Goal: Use online tool/utility: Utilize a website feature to perform a specific function

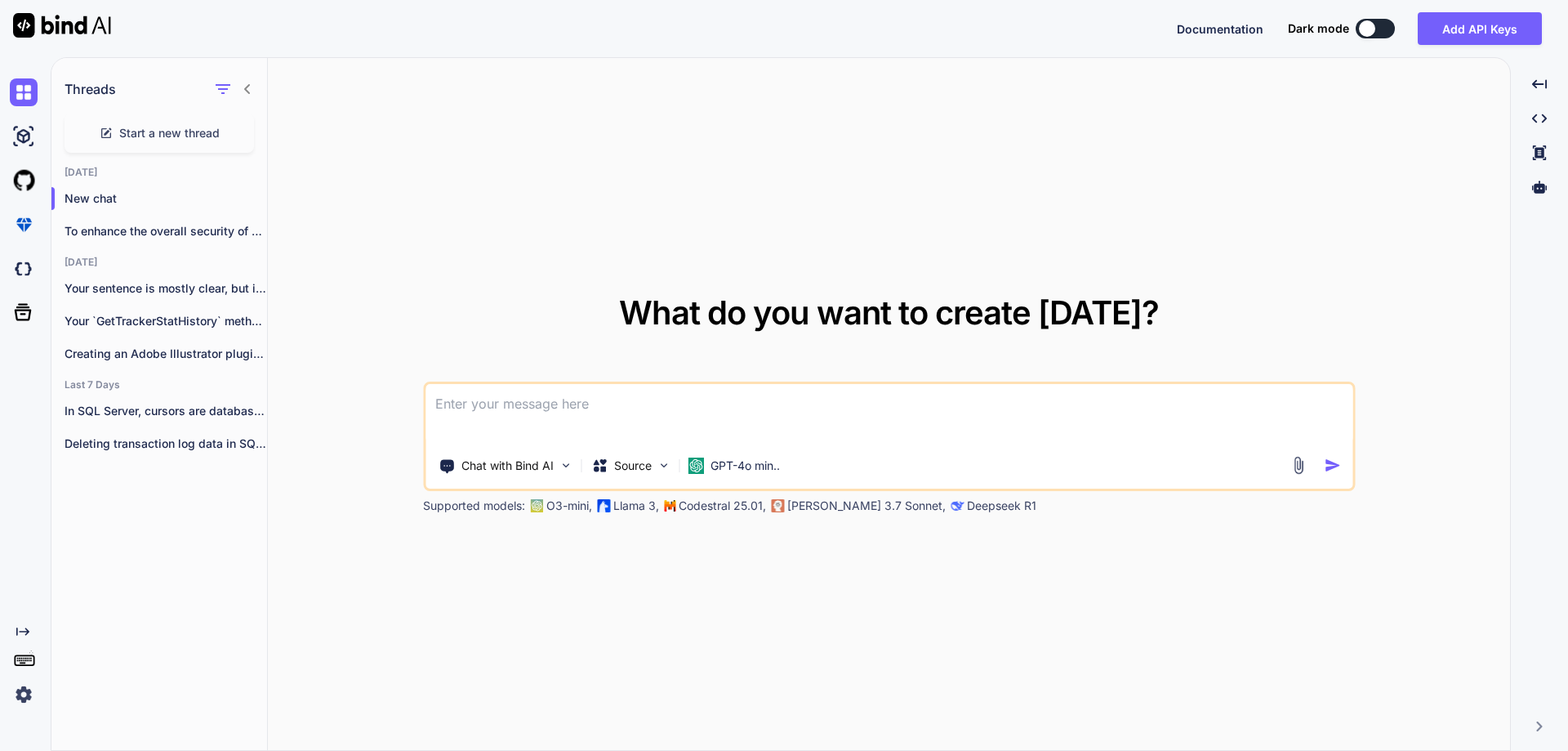
type textarea "/"
type textarea "x"
type textarea "//"
type textarea "x"
type textarea "//o"
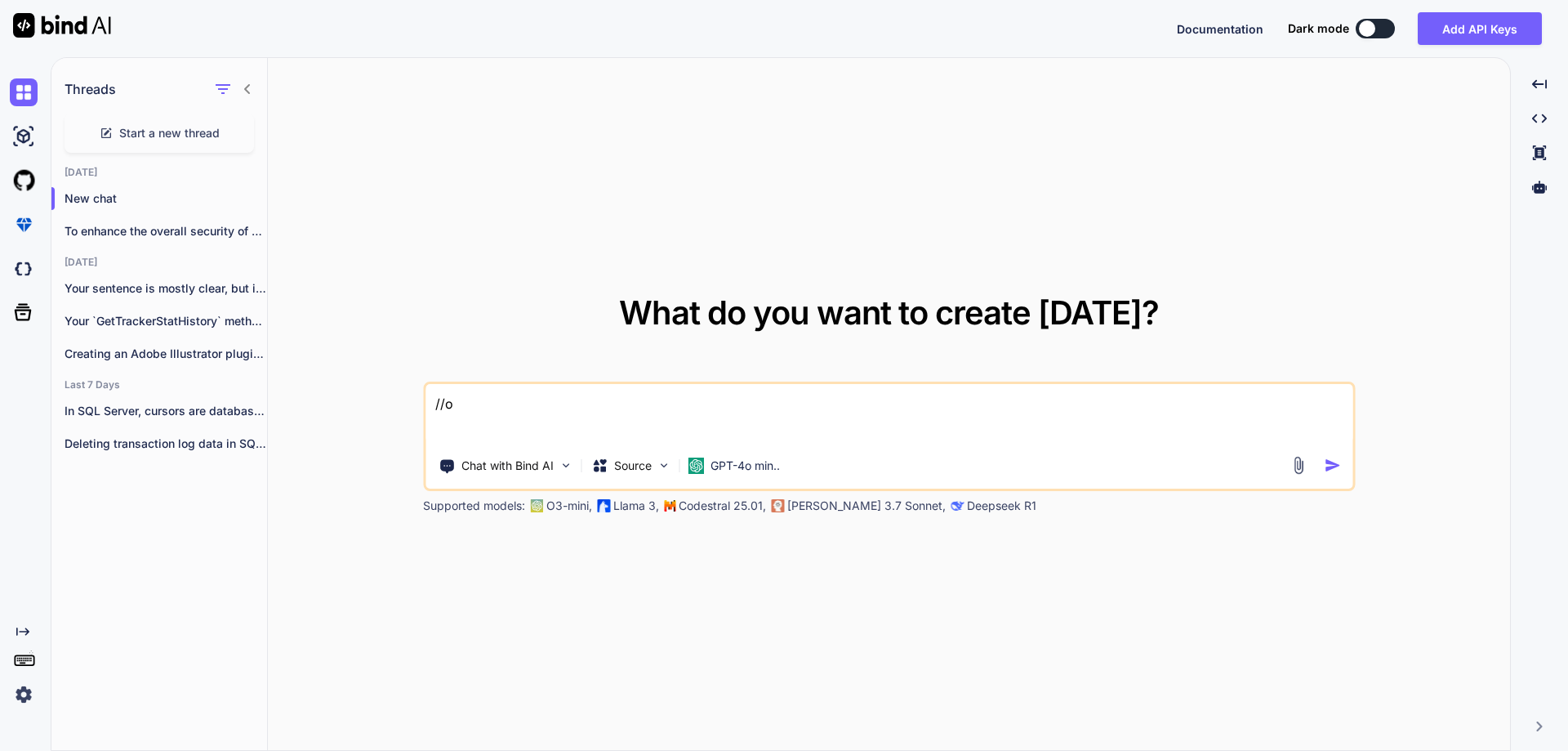
type textarea "x"
type textarea "//op"
type textarea "x"
type textarea "//opt"
type textarea "x"
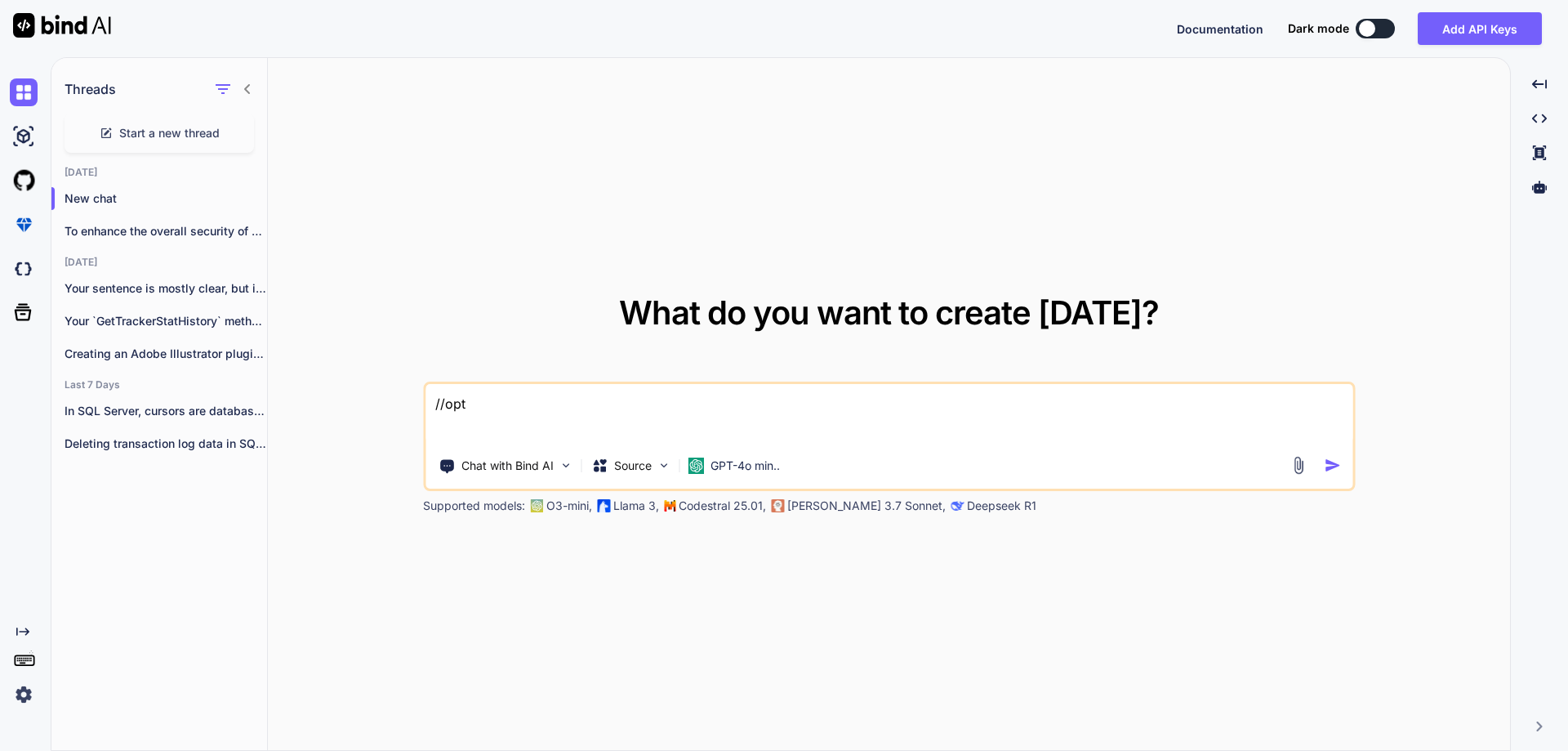
type textarea "//opti"
type textarea "x"
type textarea "//optim"
type textarea "x"
type textarea "//optimi"
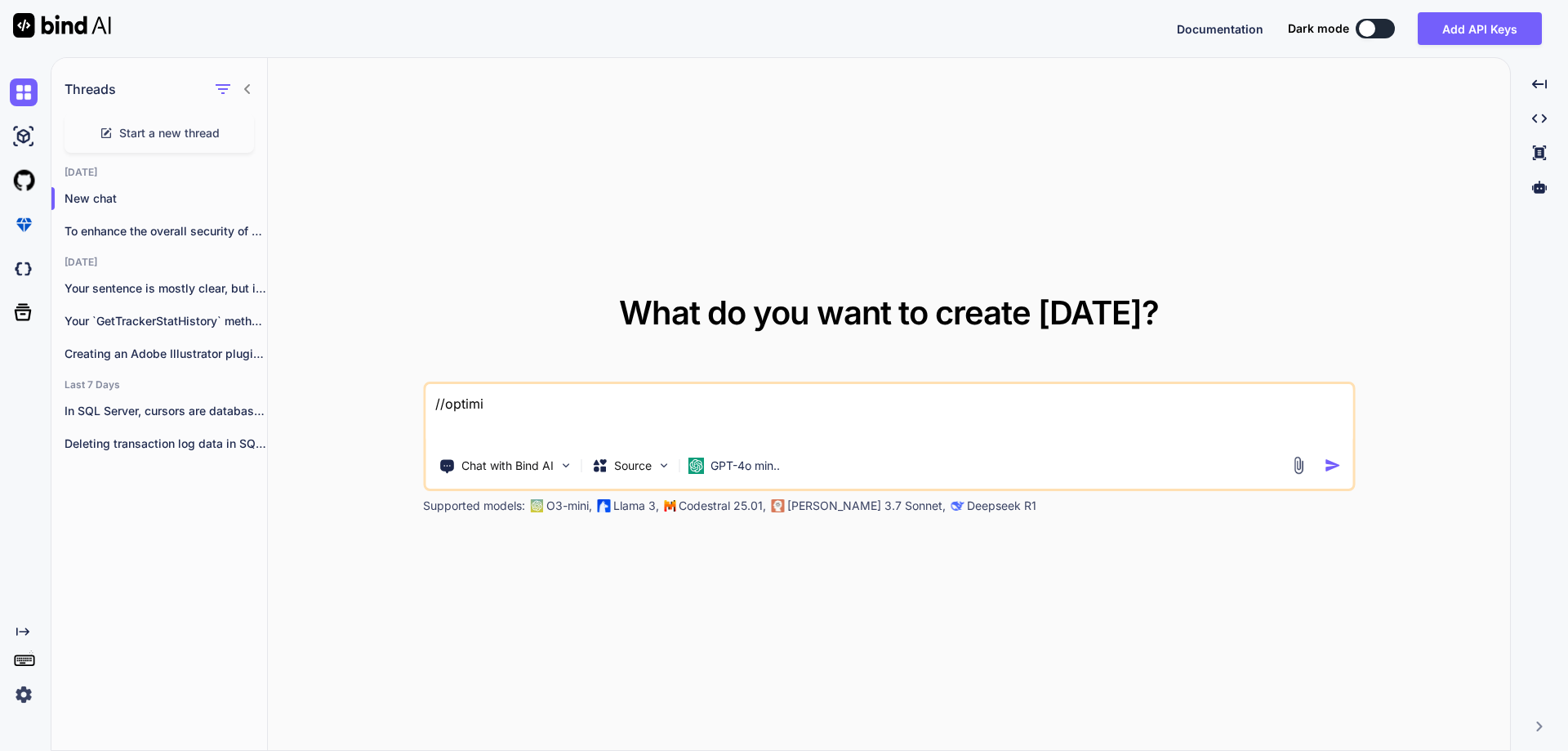
type textarea "x"
type textarea "//optimis"
type textarea "x"
type textarea "//optimise"
type textarea "x"
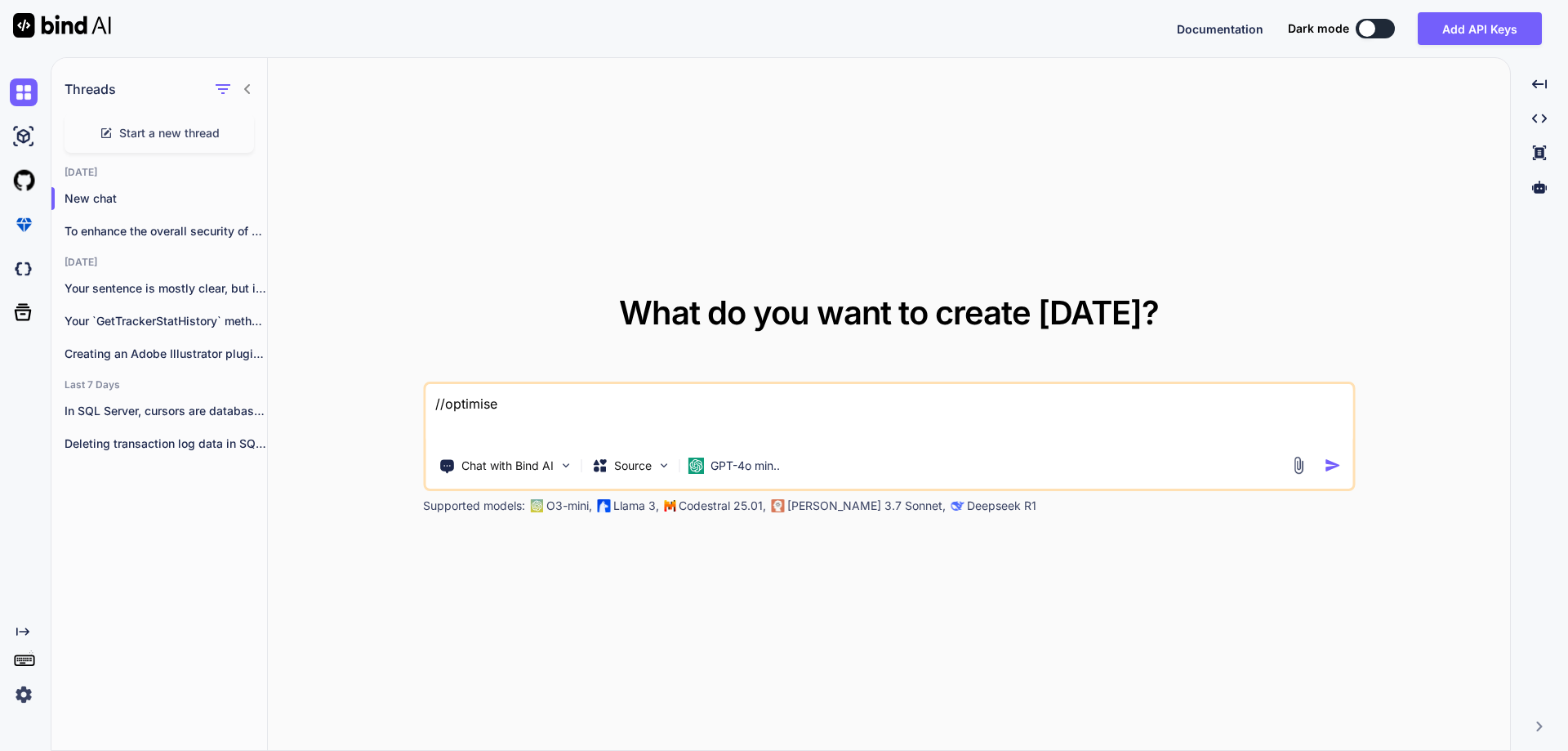
type textarea "//optimise"
type textarea "x"
type textarea "//optimise t"
type textarea "x"
type textarea "//optimise th"
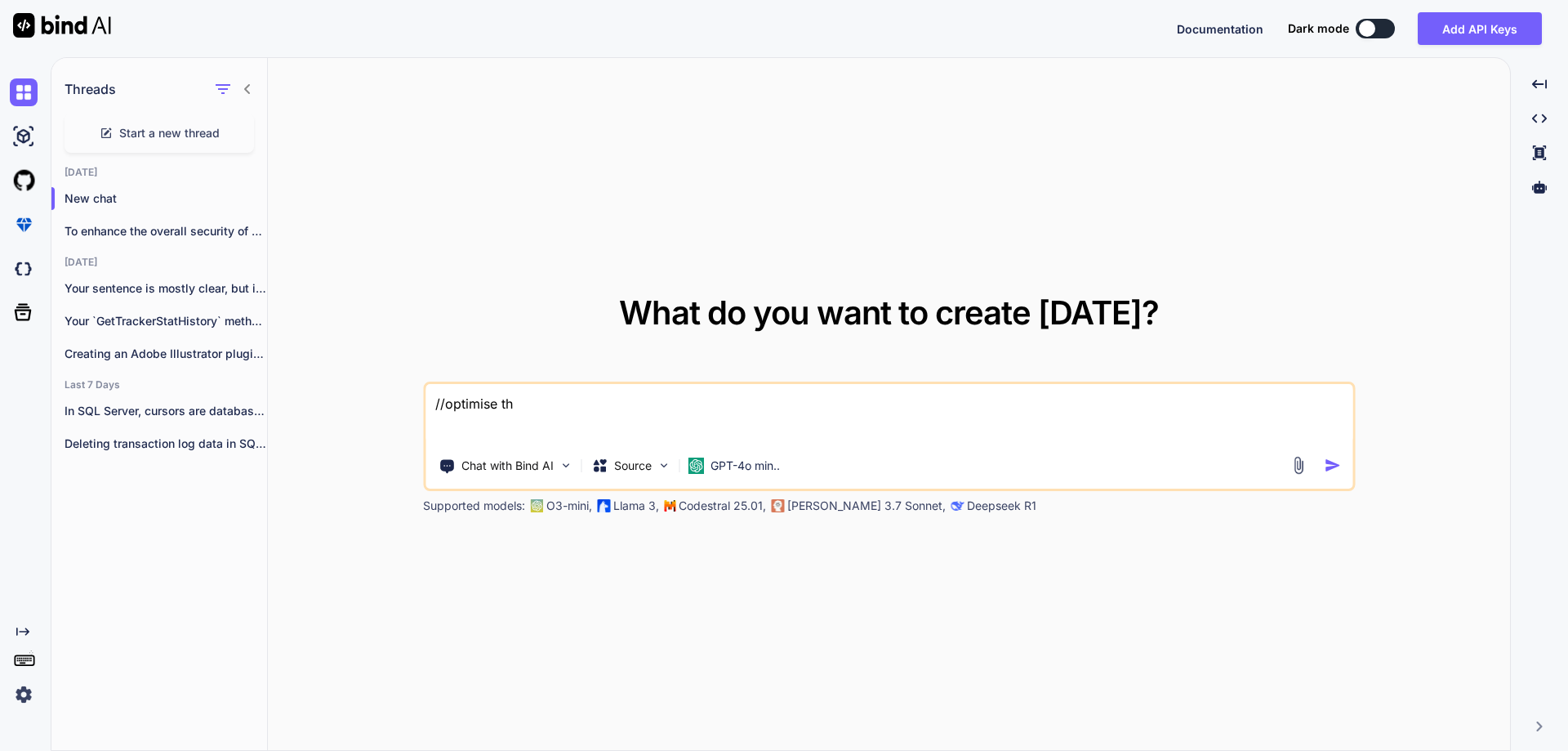
type textarea "x"
type textarea "//optimise the"
type textarea "x"
type textarea "//optimise the"
type textarea "x"
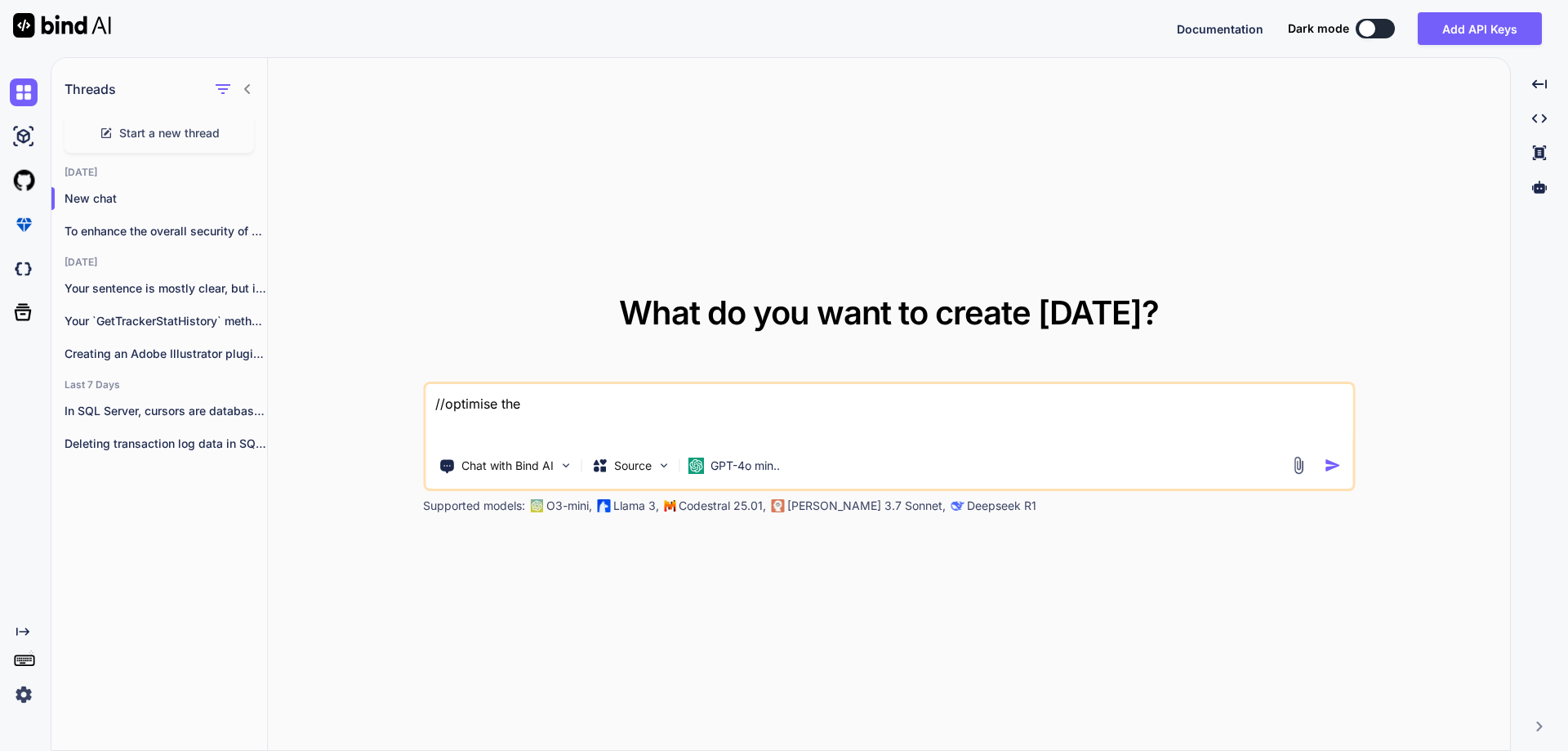
type textarea "//optimise the b"
type textarea "x"
type textarea "//optimise the be"
type textarea "x"
type textarea "//optimise the bel"
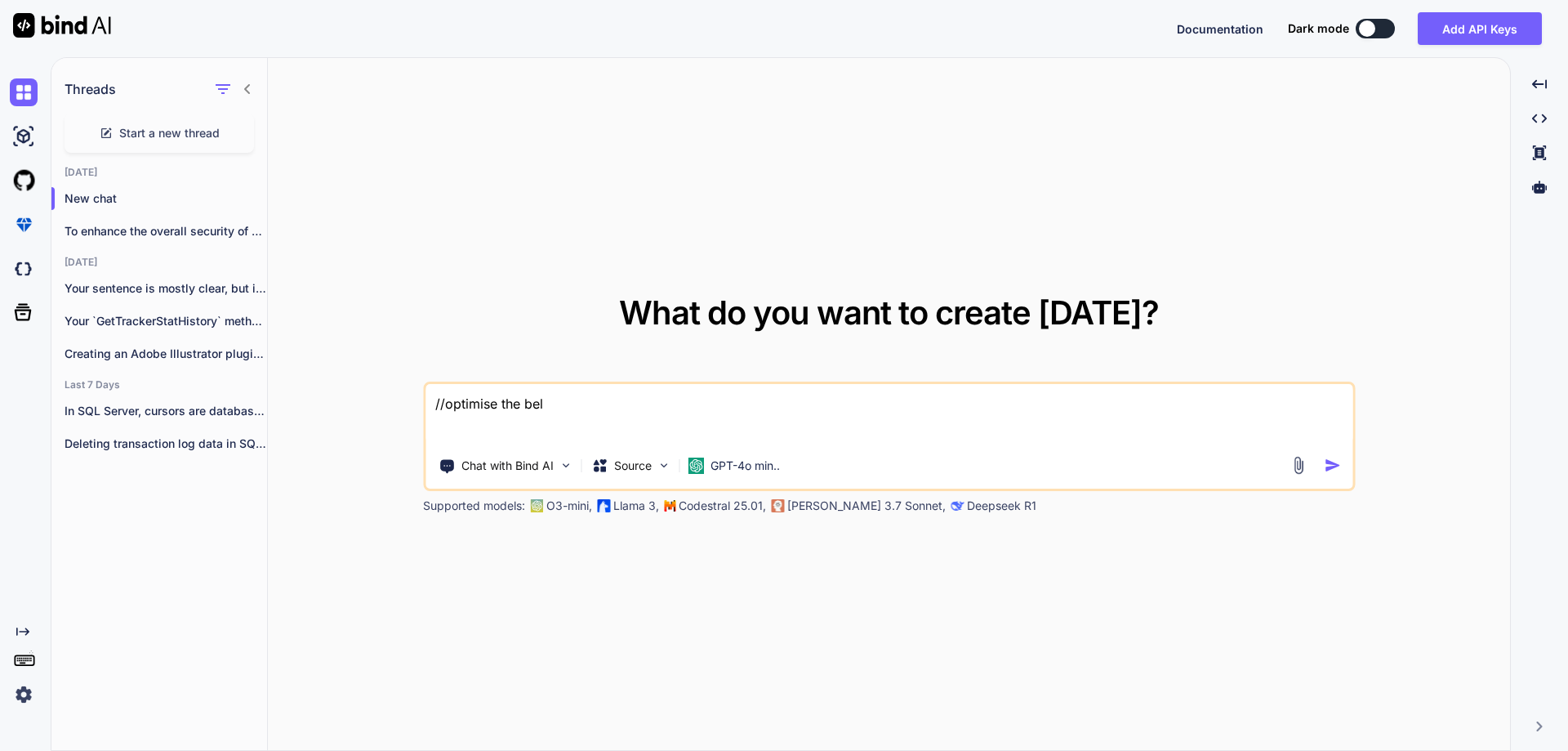
type textarea "x"
type textarea "//optimise the belo"
type textarea "x"
type textarea "//optimise the below"
type textarea "x"
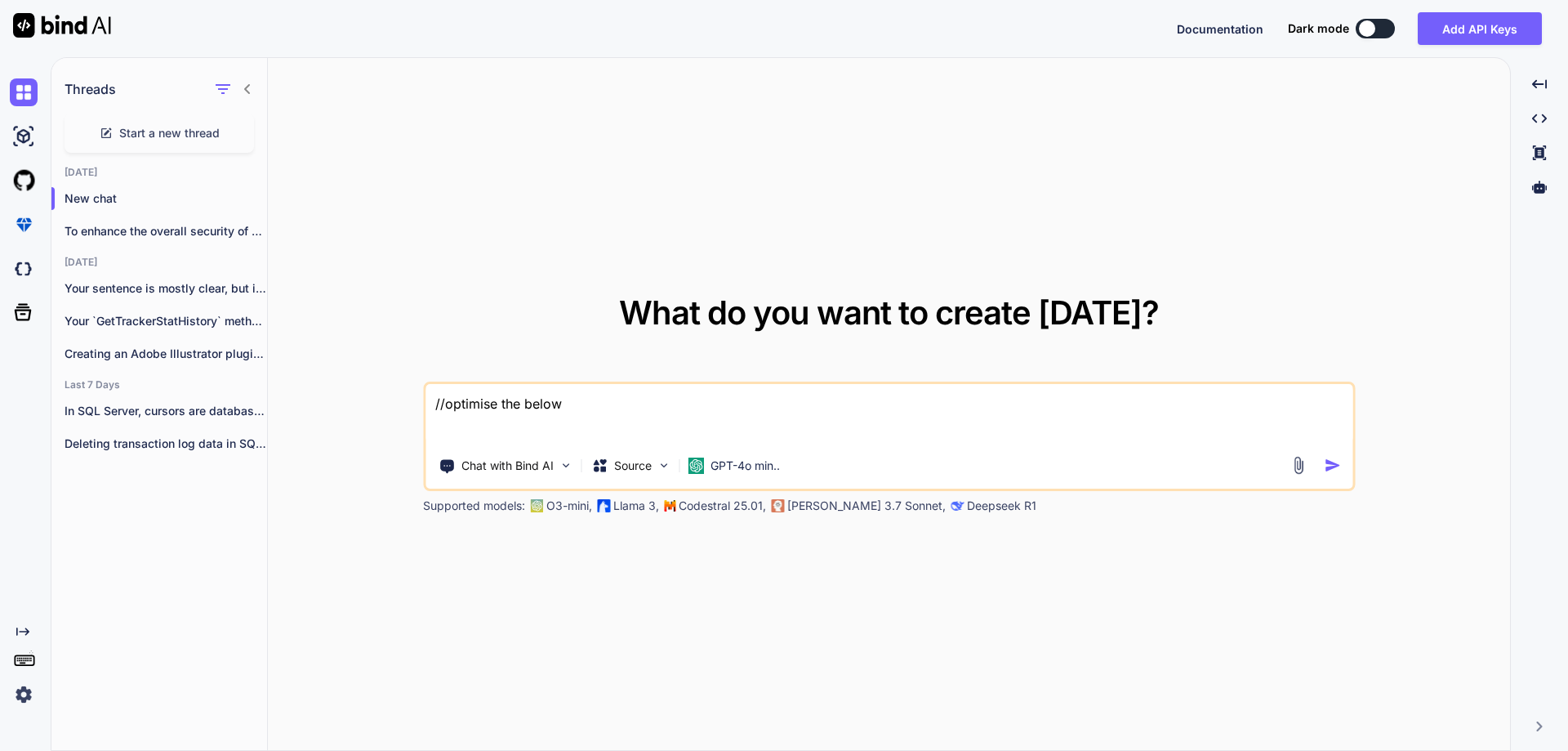
type textarea "//optimise the below"
type textarea "x"
type textarea "//optimise the below s"
type textarea "x"
type textarea "//optimise the below st"
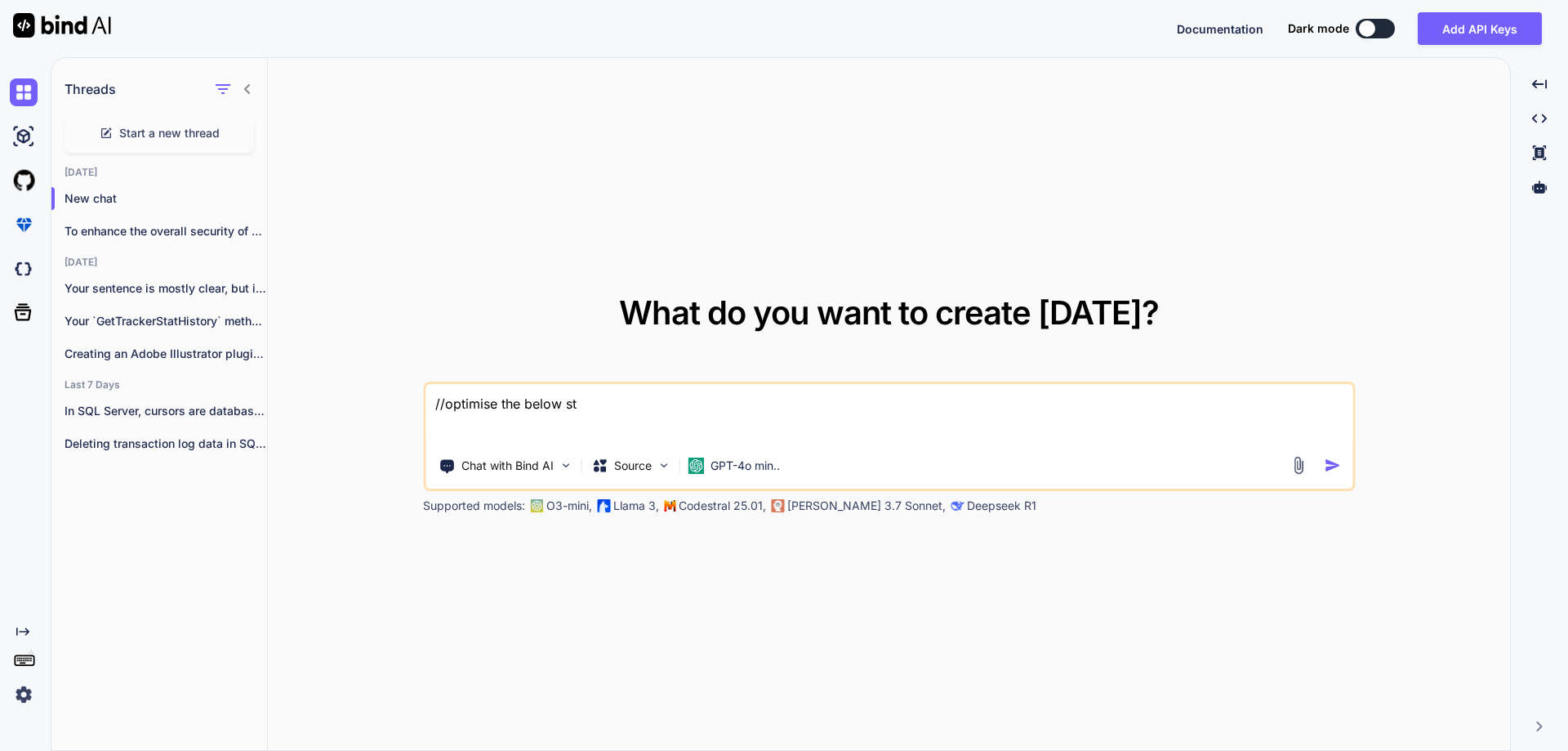
type textarea "x"
type textarea "//optimise the below sto"
type textarea "x"
type textarea "//optimise the below stor"
type textarea "x"
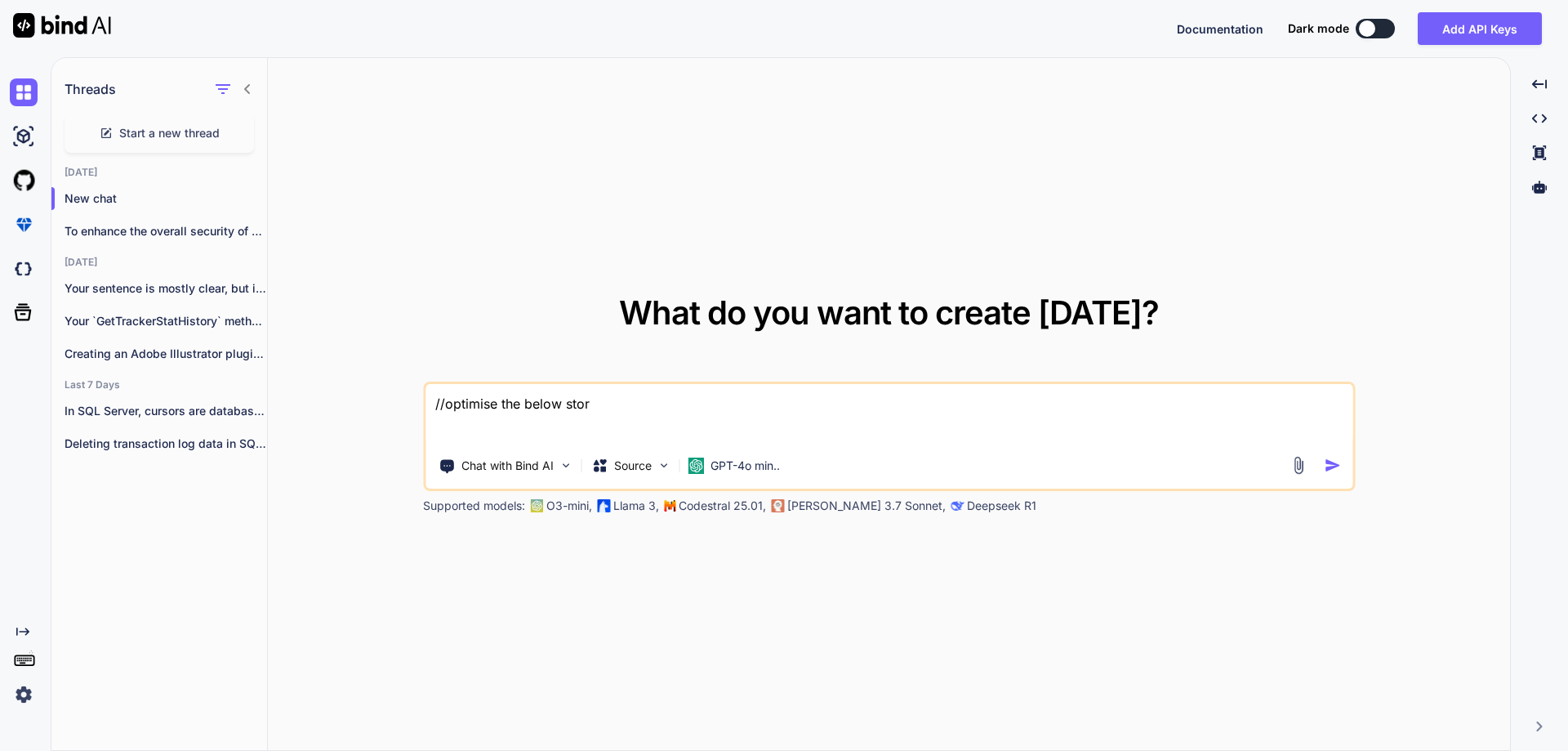
type textarea "//optimise the below store"
type textarea "x"
type textarea "//optimise the below stored"
type textarea "x"
type textarea "//optimise the below stored"
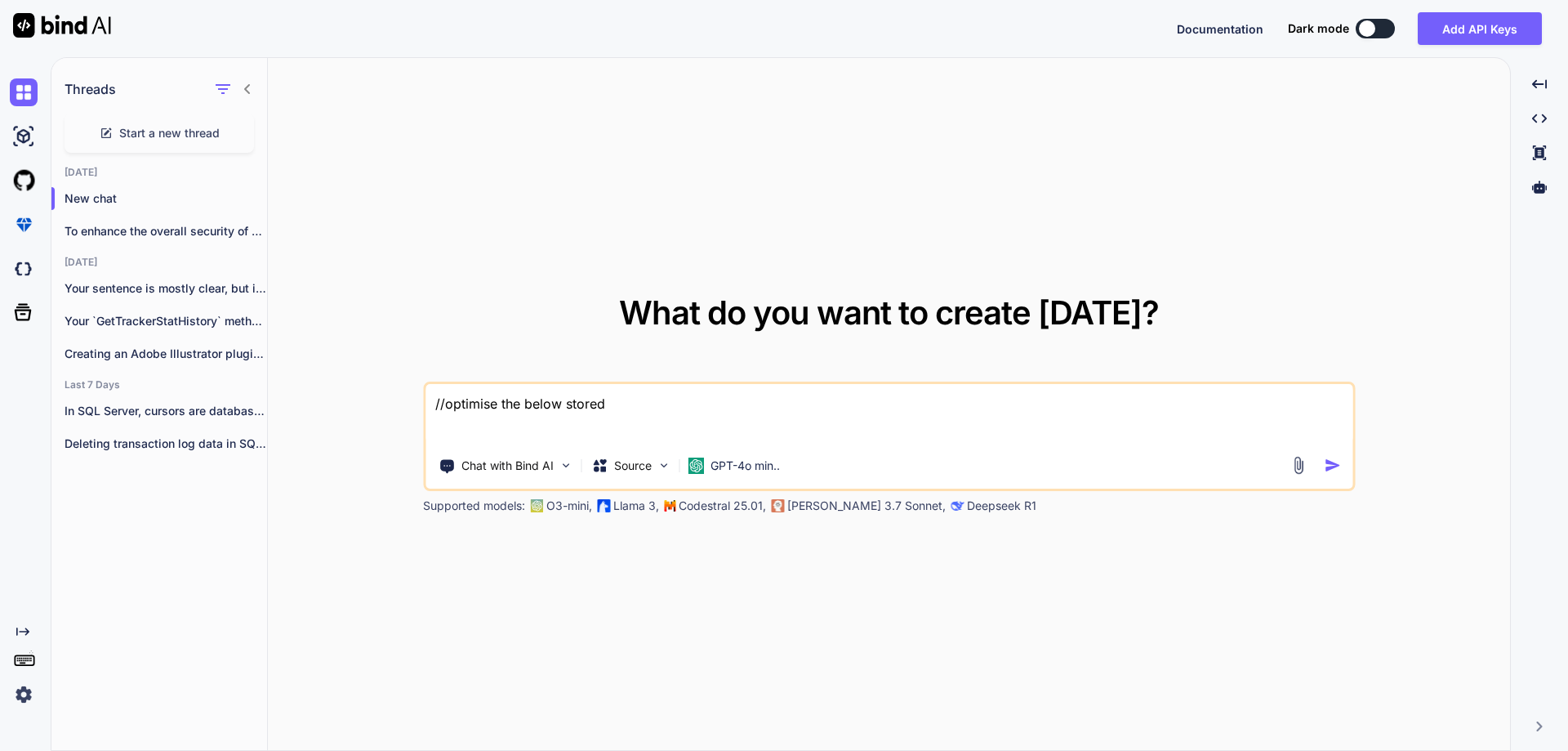
type textarea "x"
type textarea "//optimise the below stored p"
type textarea "x"
type textarea "//optimise the below stored pr"
type textarea "x"
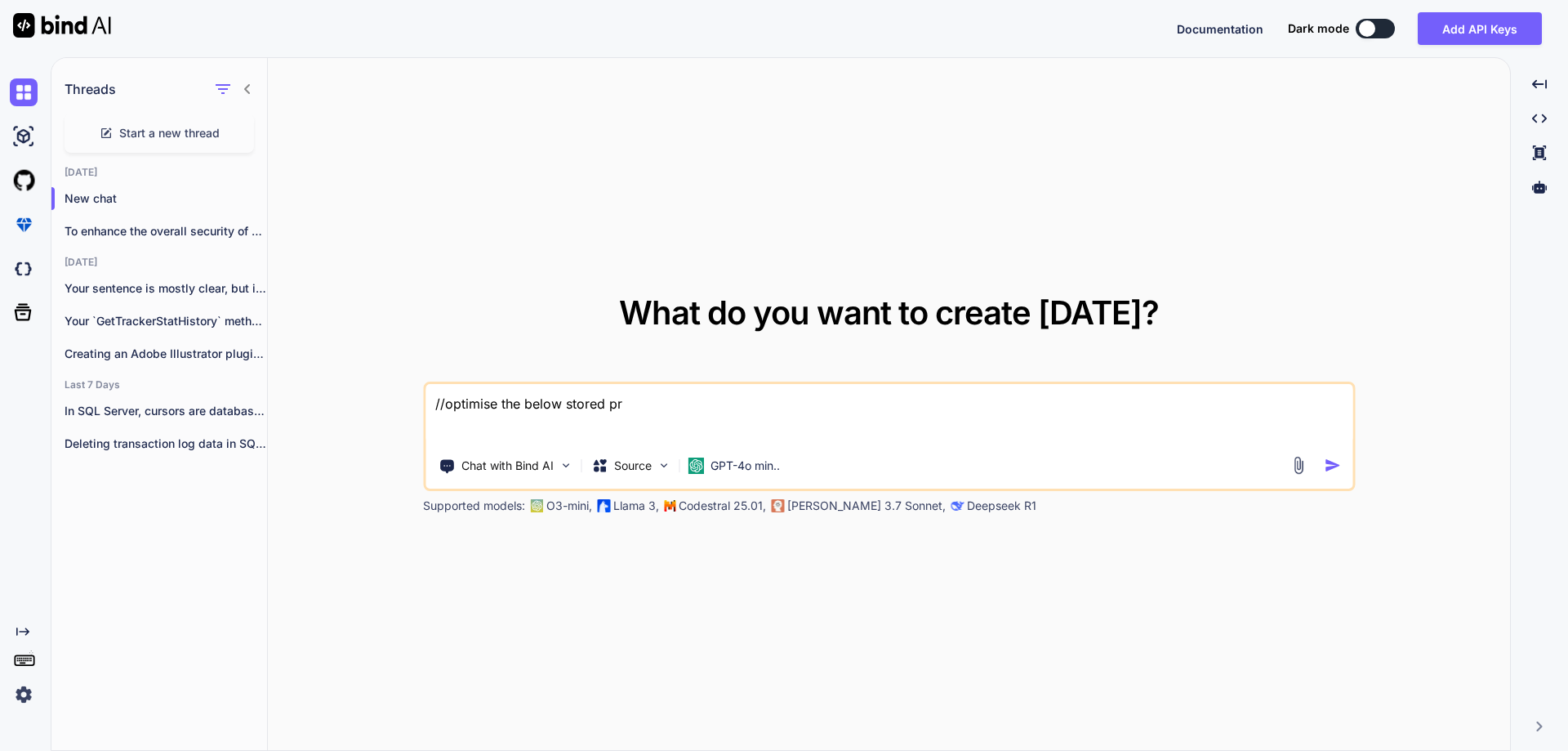
type textarea "//optimise the below stored pro"
type textarea "x"
type textarea "//optimise the below stored proc"
type textarea "x"
type textarea "//optimise the below stored proce"
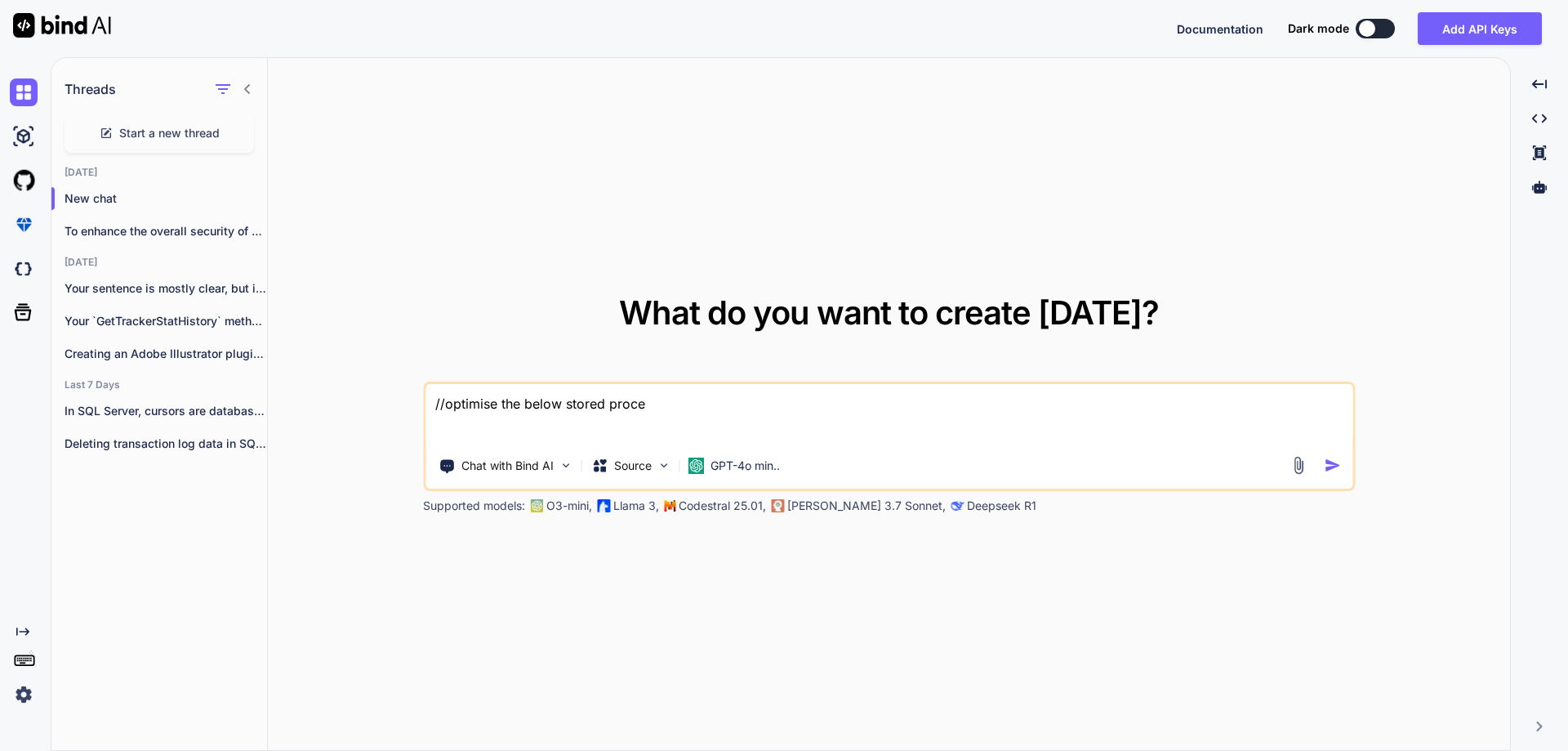
type textarea "x"
type textarea "//optimise the below stored proced"
type textarea "x"
type textarea "//optimise the below stored procedu"
type textarea "x"
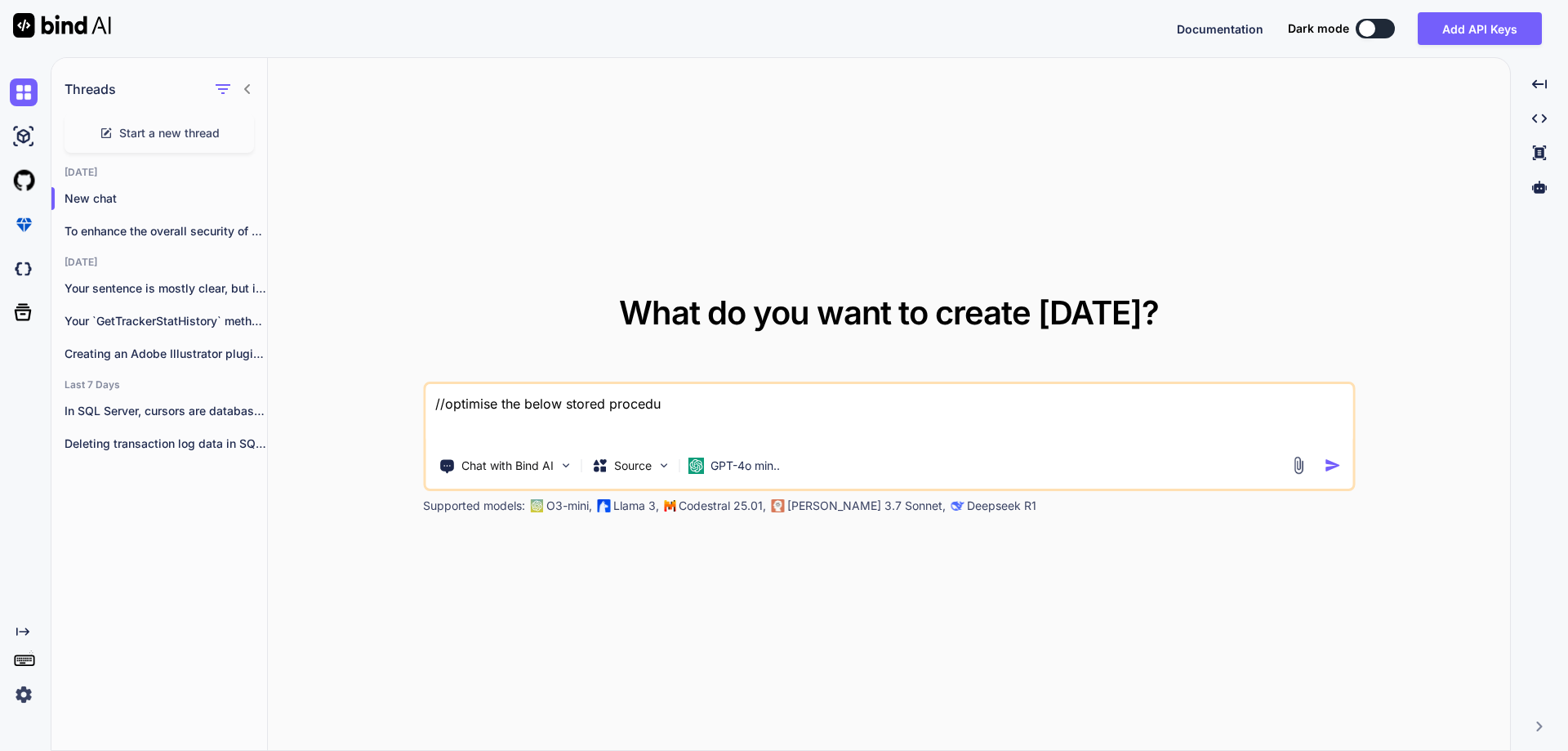
type textarea "//optimise the below stored procedur"
type textarea "x"
type textarea "//optimise the below stored procedure"
type textarea "x"
type textarea "//optimise the below stored procedure"
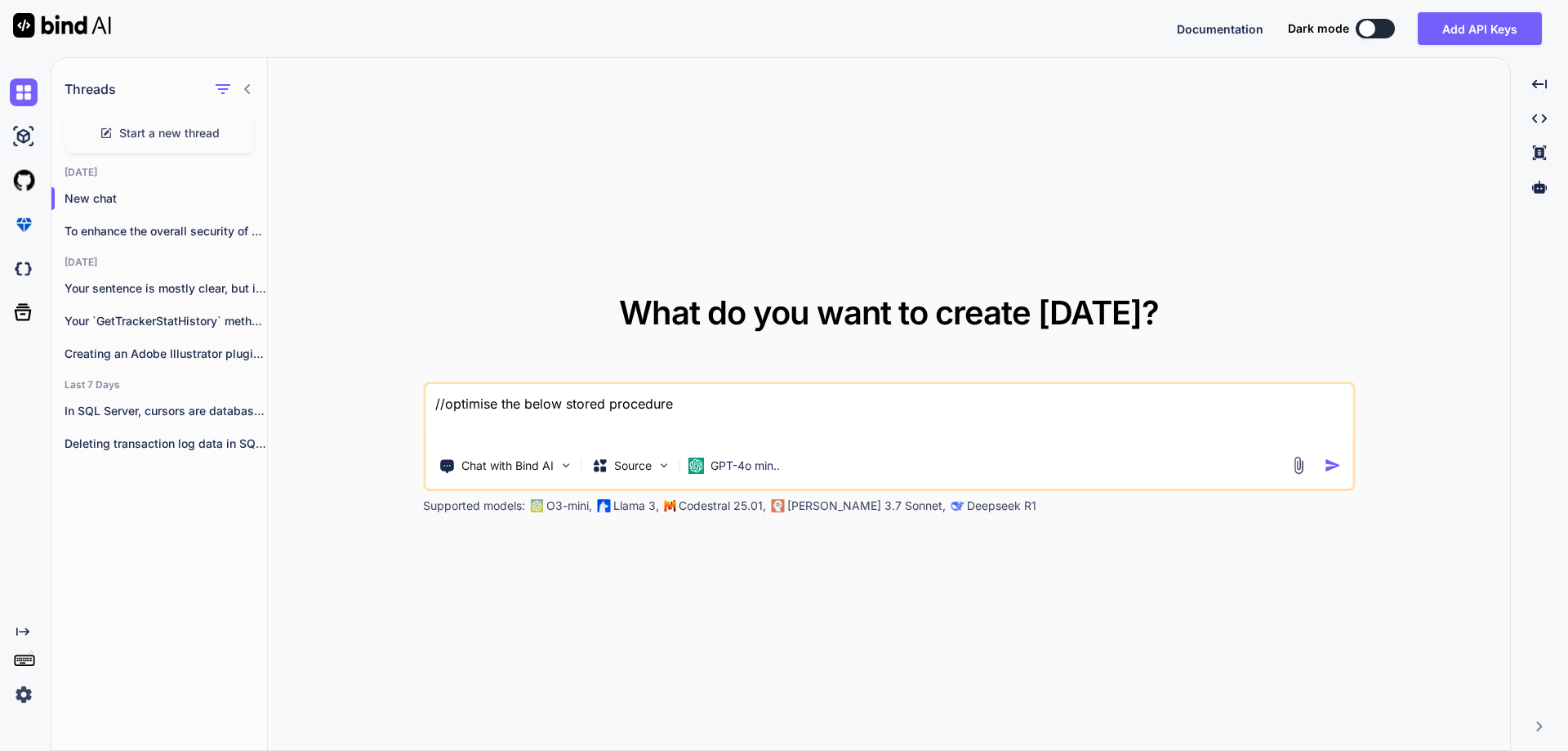
type textarea "x"
type textarea "//optimise the below stored procedure b"
type textarea "x"
type textarea "//optimise the below stored procedure be"
type textarea "x"
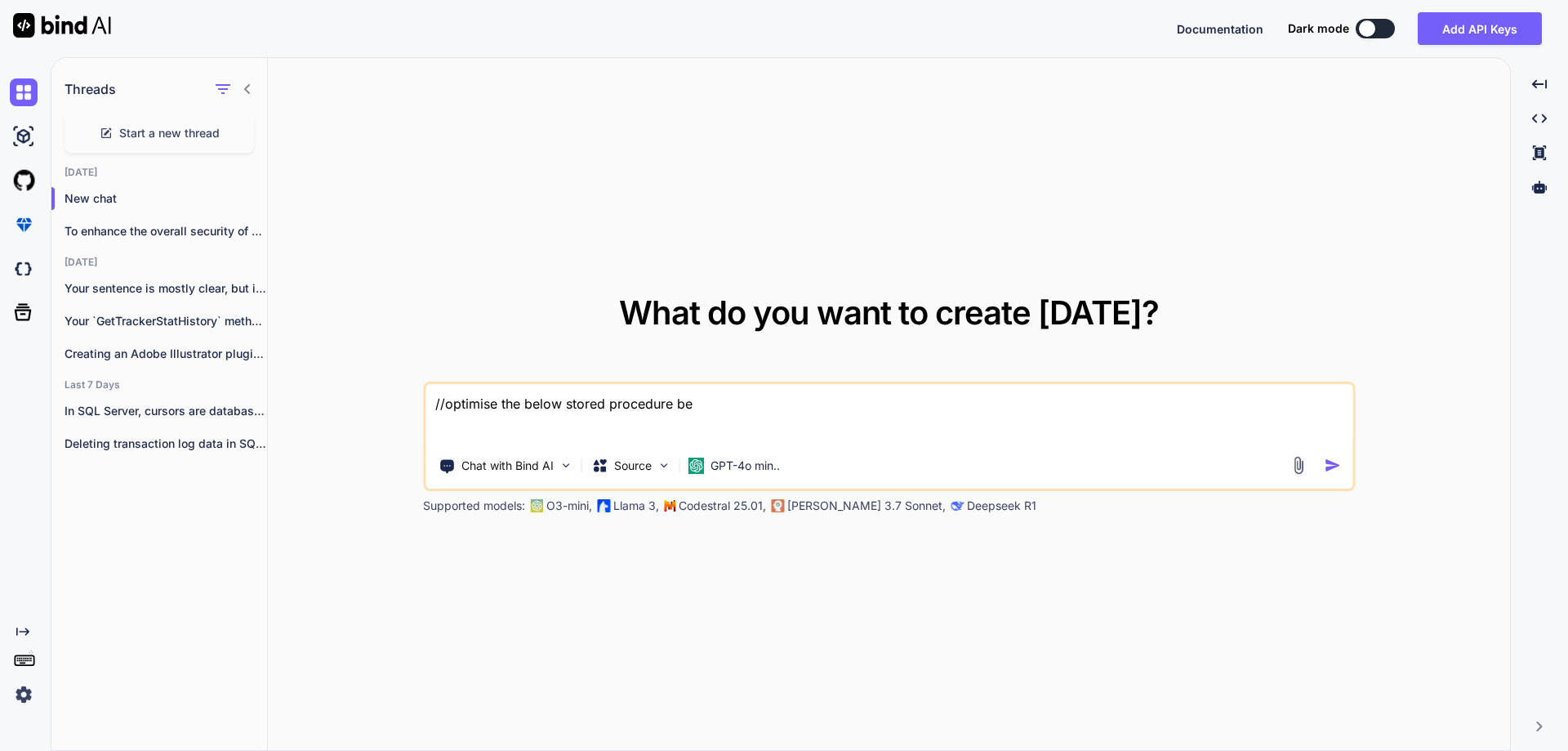
type textarea "//optimise the below stored procedure bec"
type textarea "x"
type textarea "//optimise the below stored procedure becau"
type textarea "x"
type textarea "//optimise the below stored procedure becaus"
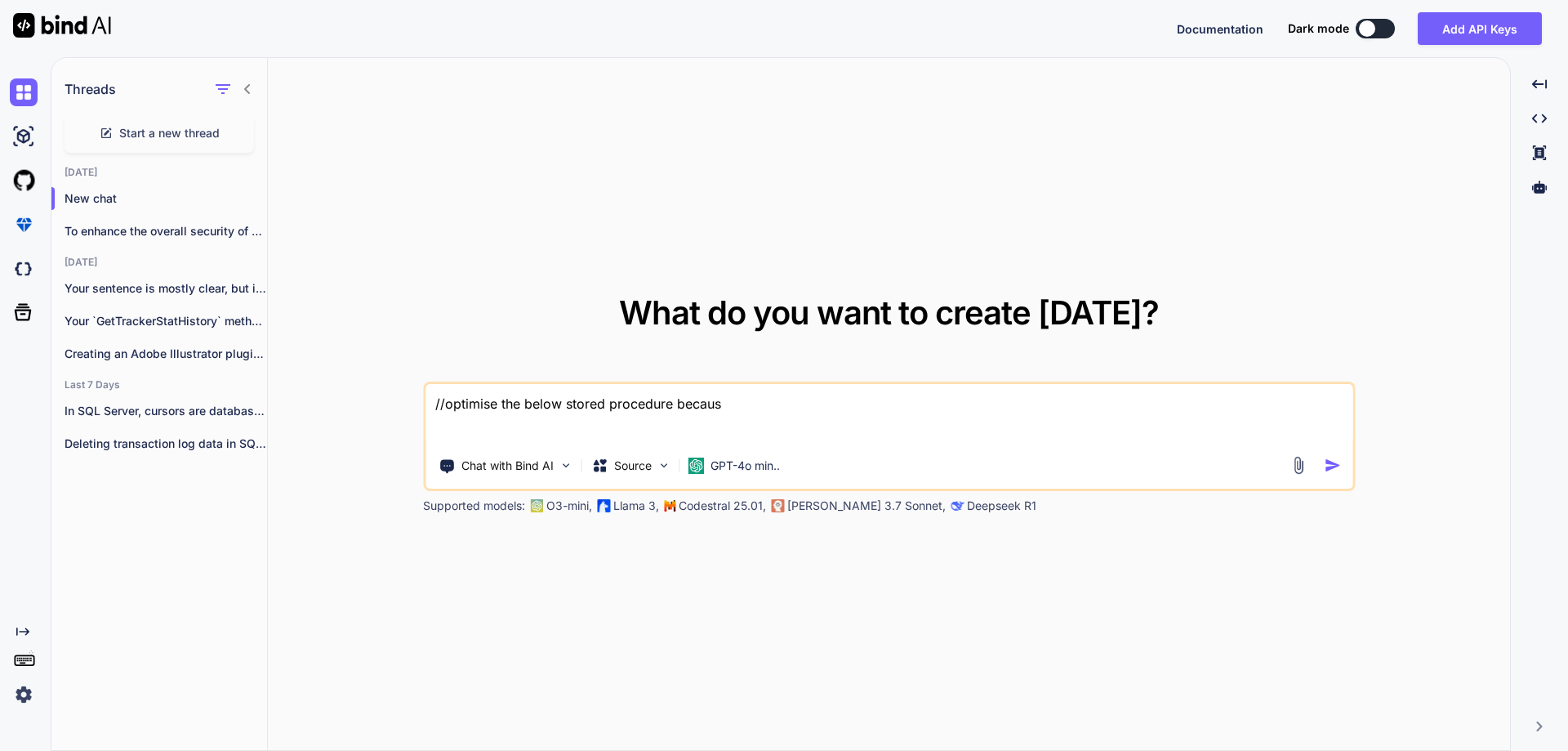
type textarea "x"
type textarea "//optimise the below stored procedure because"
type textarea "x"
type textarea "//optimise the below stored procedure because i"
type textarea "x"
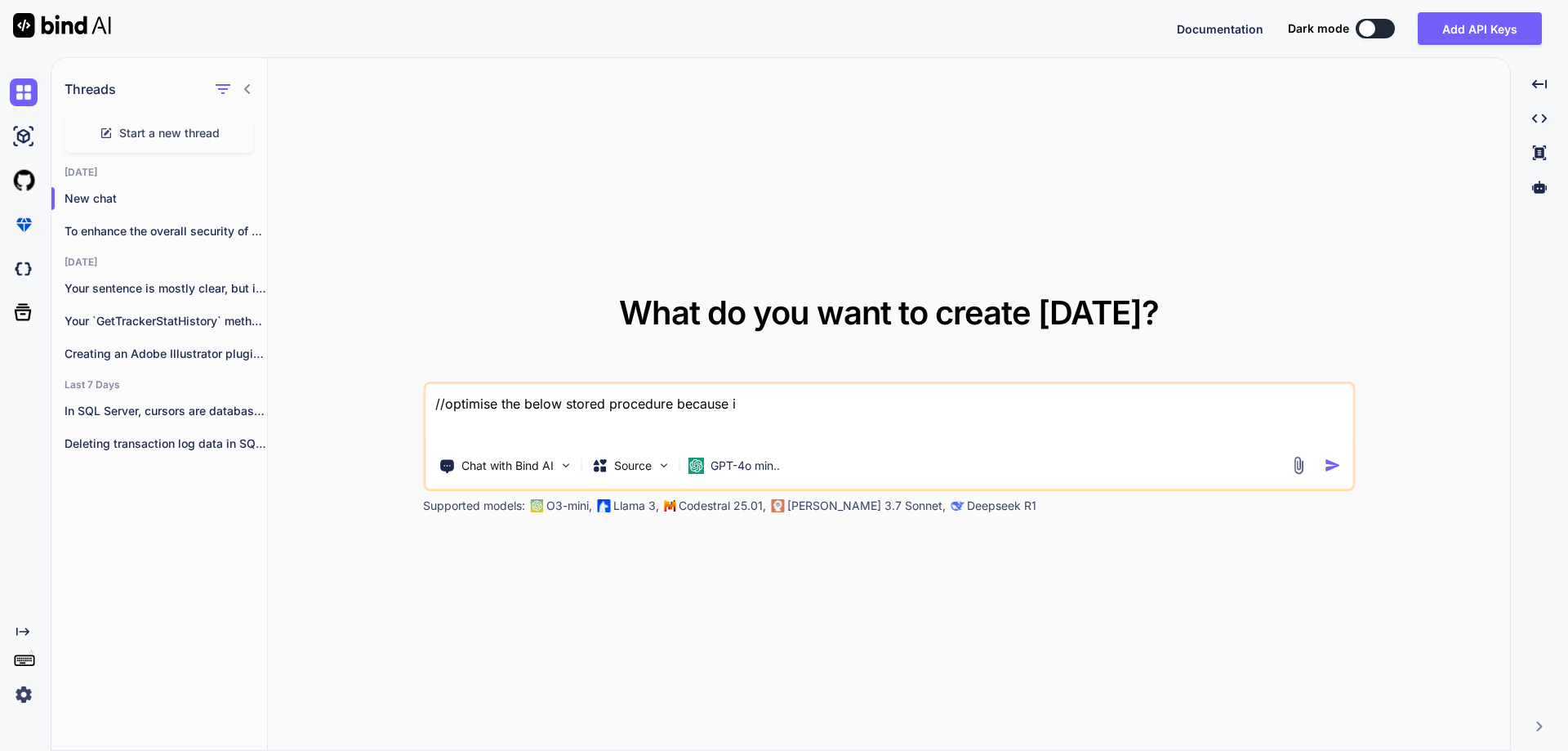
type textarea "//optimise the below stored procedure because it"
type textarea "x"
type textarea "//optimise the below stored procedure because it"
type textarea "x"
type textarea "//optimise the below stored procedure because it i"
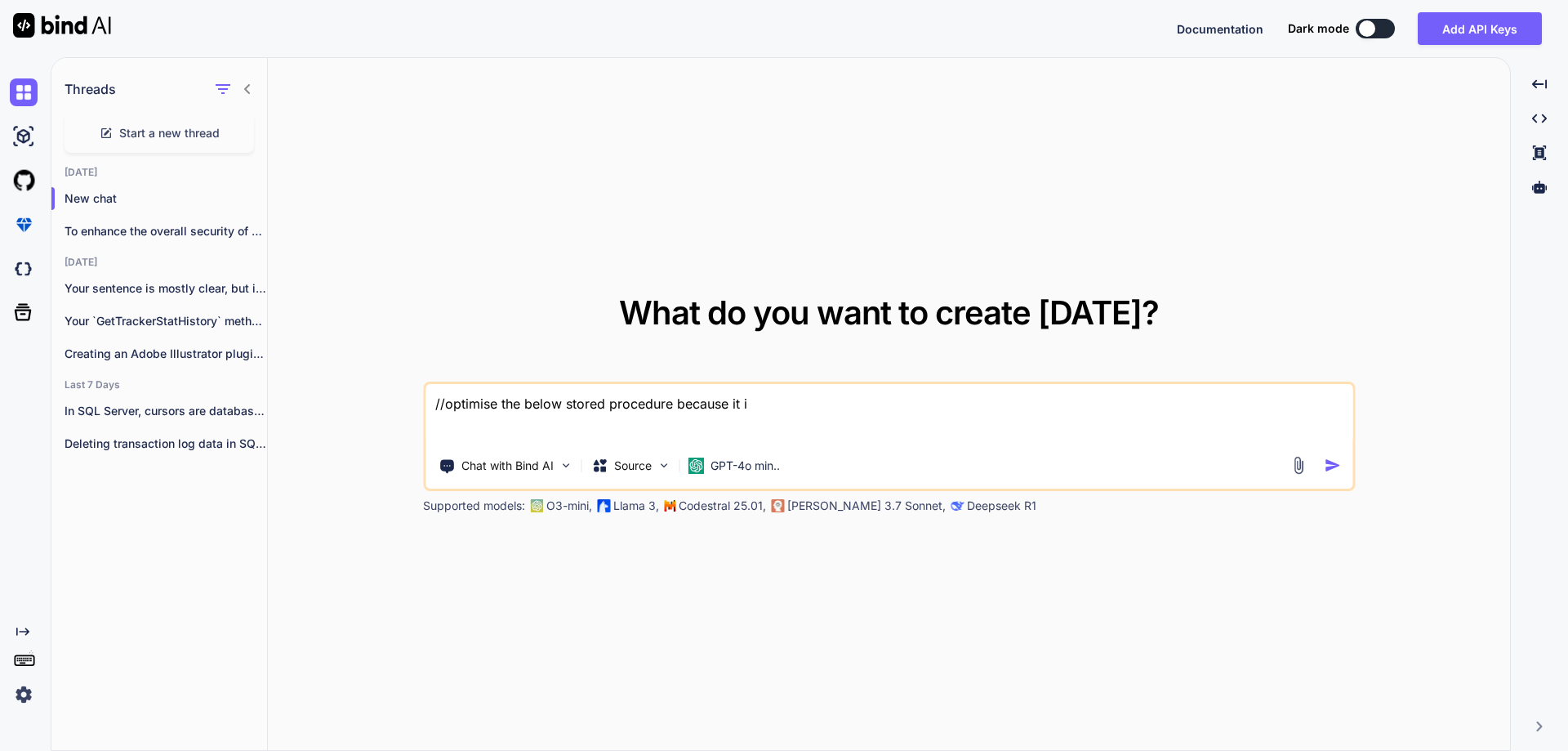
type textarea "x"
type textarea "//optimise the below stored procedure because it is"
type textarea "x"
type textarea "//optimise the below stored procedure because it is"
type textarea "x"
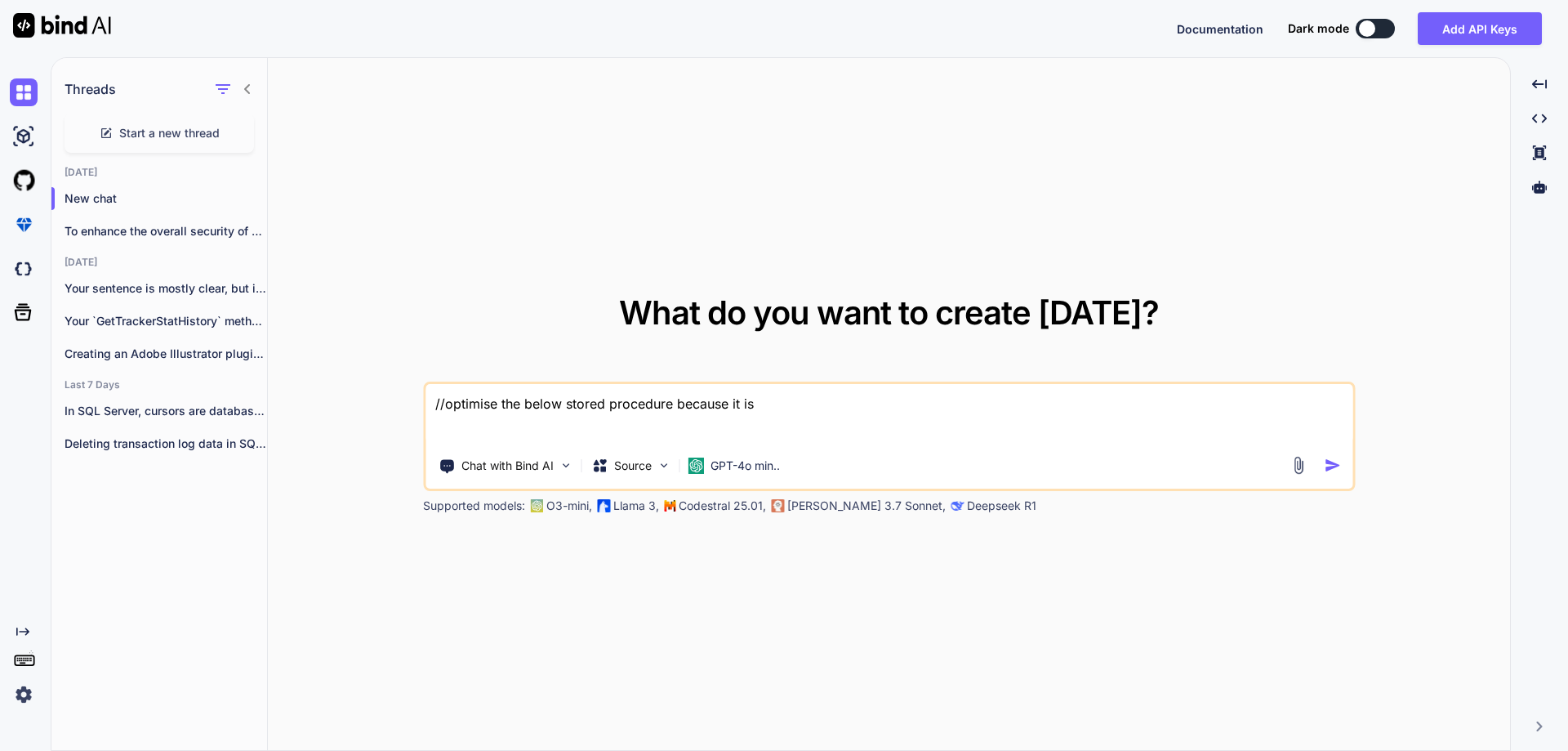
type textarea "//optimise the below stored procedure because it is t"
type textarea "x"
type textarea "//optimise the below stored procedure because it is ta"
type textarea "x"
type textarea "//optimise the below stored procedure because it is tak"
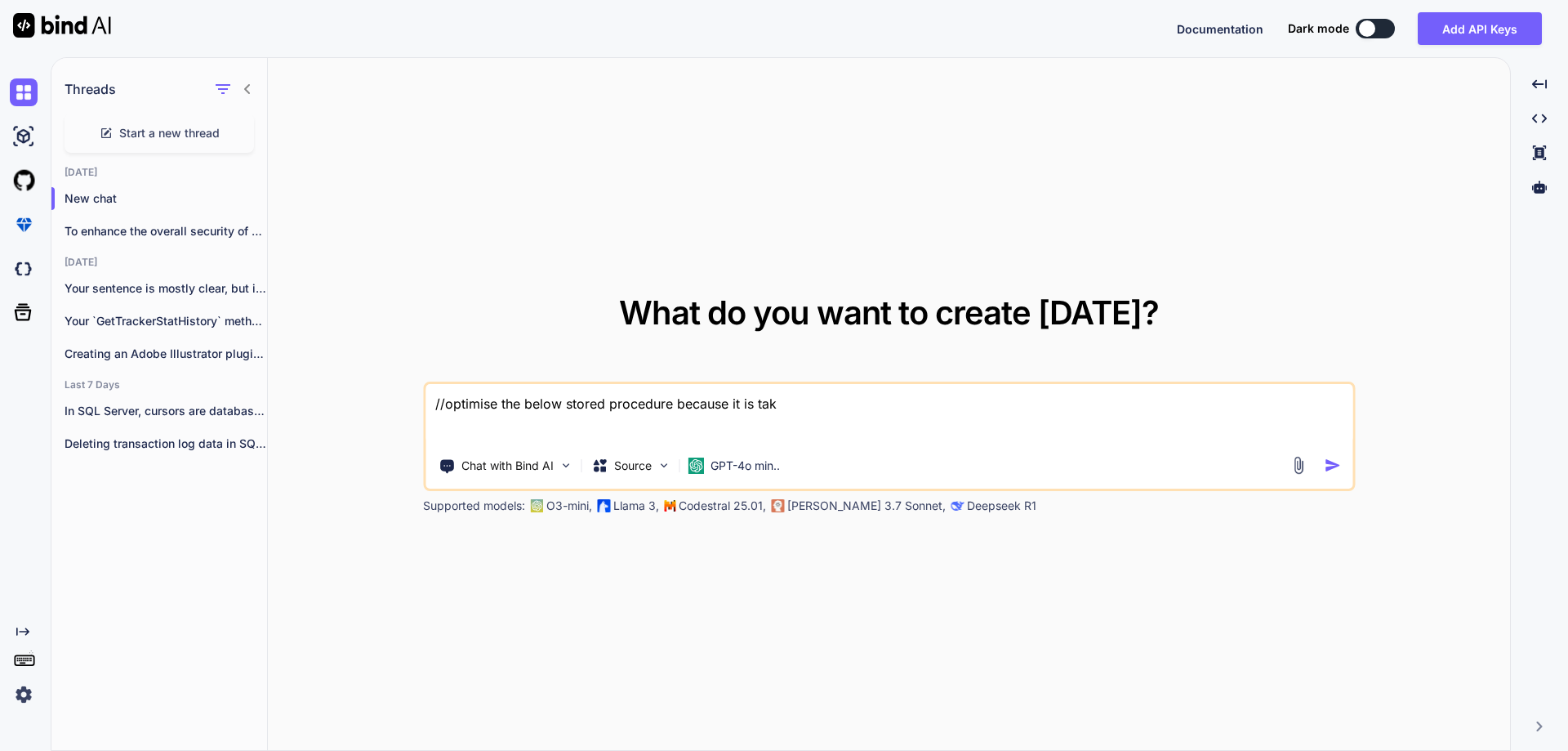
type textarea "x"
type textarea "//optimise the below stored procedure because it is taki"
type textarea "x"
type textarea "//optimise the below stored procedure because it is takin"
type textarea "x"
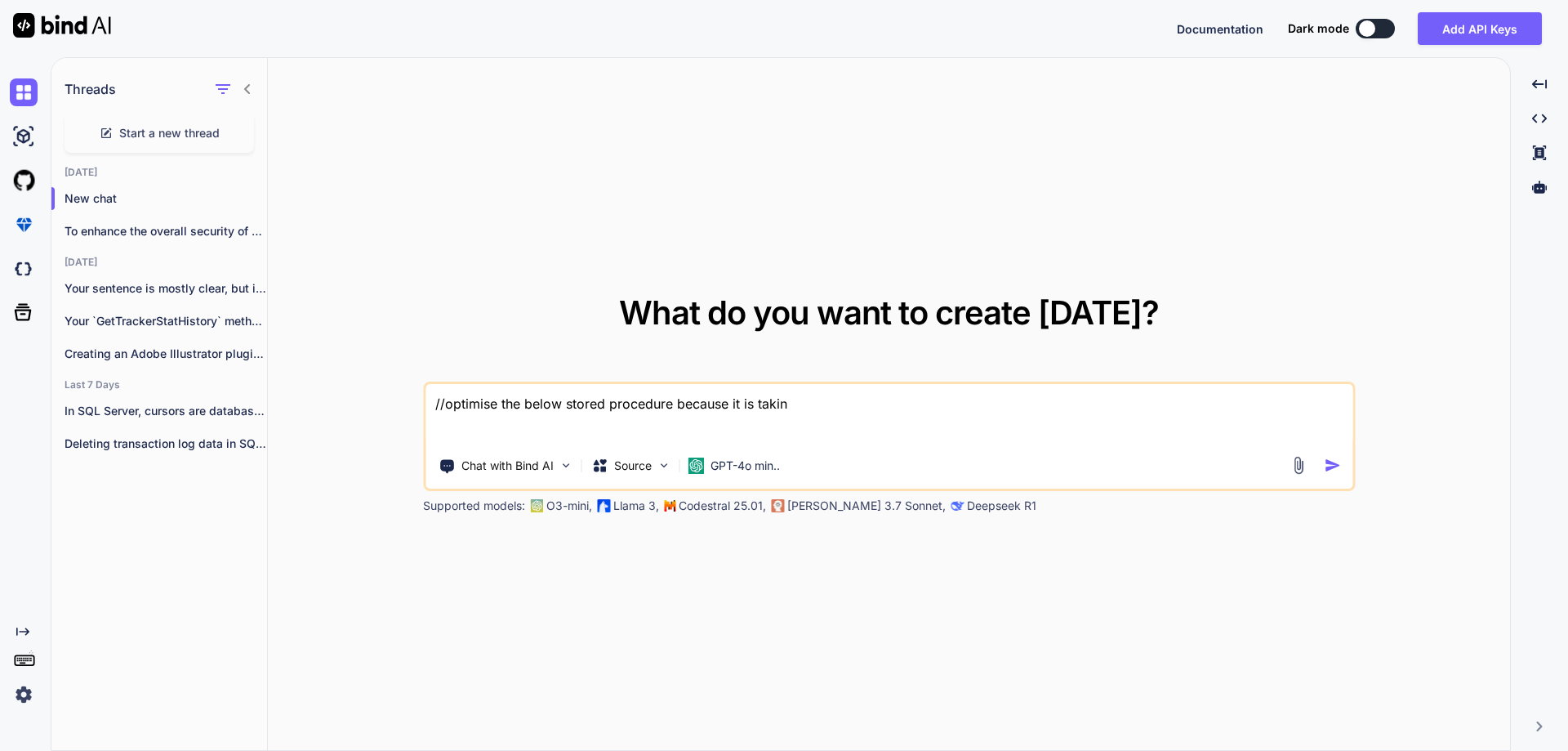
type textarea "//optimise the below stored procedure because it is taking"
type textarea "x"
type textarea "//optimise the below stored procedure because it is taking"
type textarea "x"
type textarea "//optimise the below stored procedure because it is taking t"
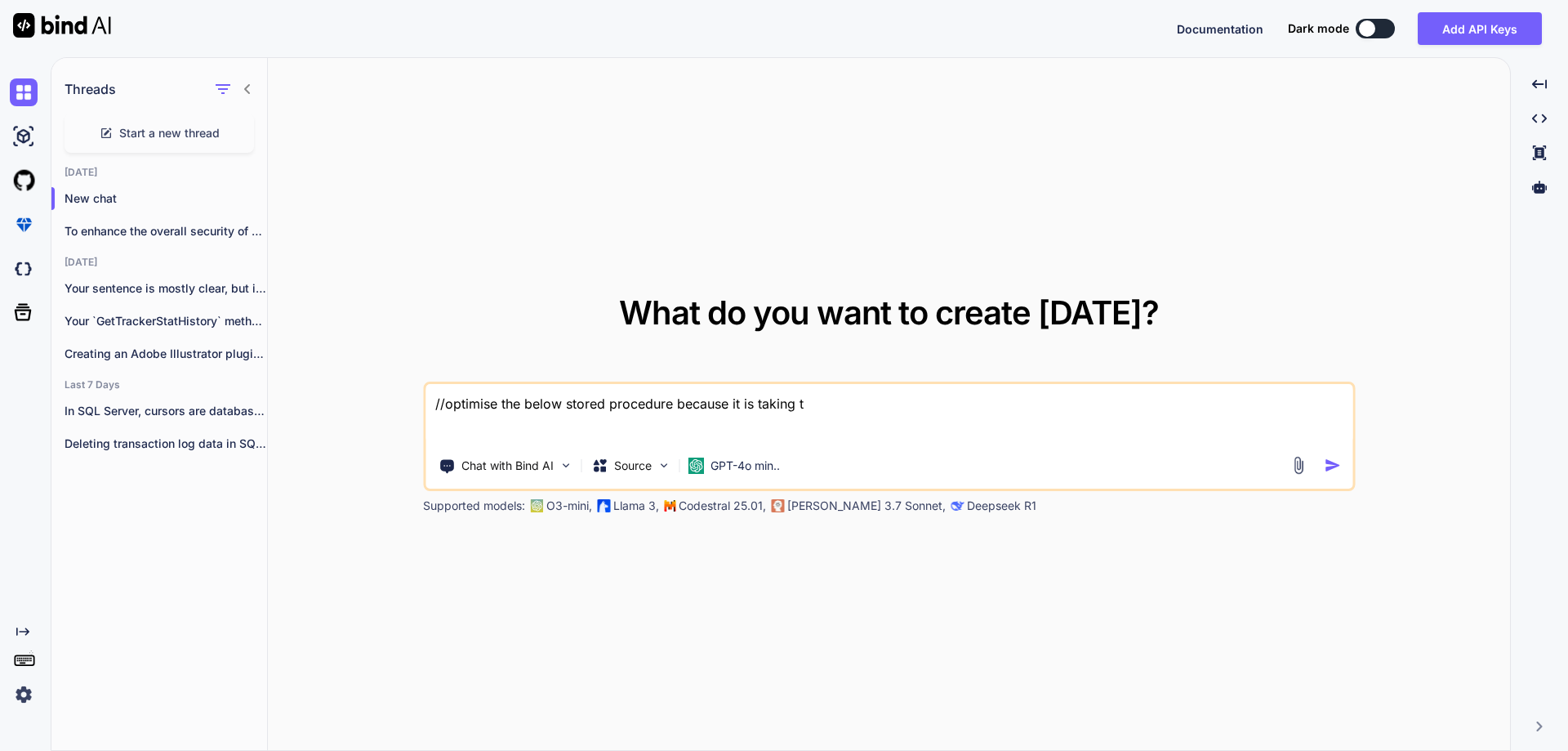
type textarea "x"
type textarea "//optimise the below stored procedure because it is taking to"
type textarea "x"
type textarea "//optimise the below stored procedure because it is taking too"
type textarea "x"
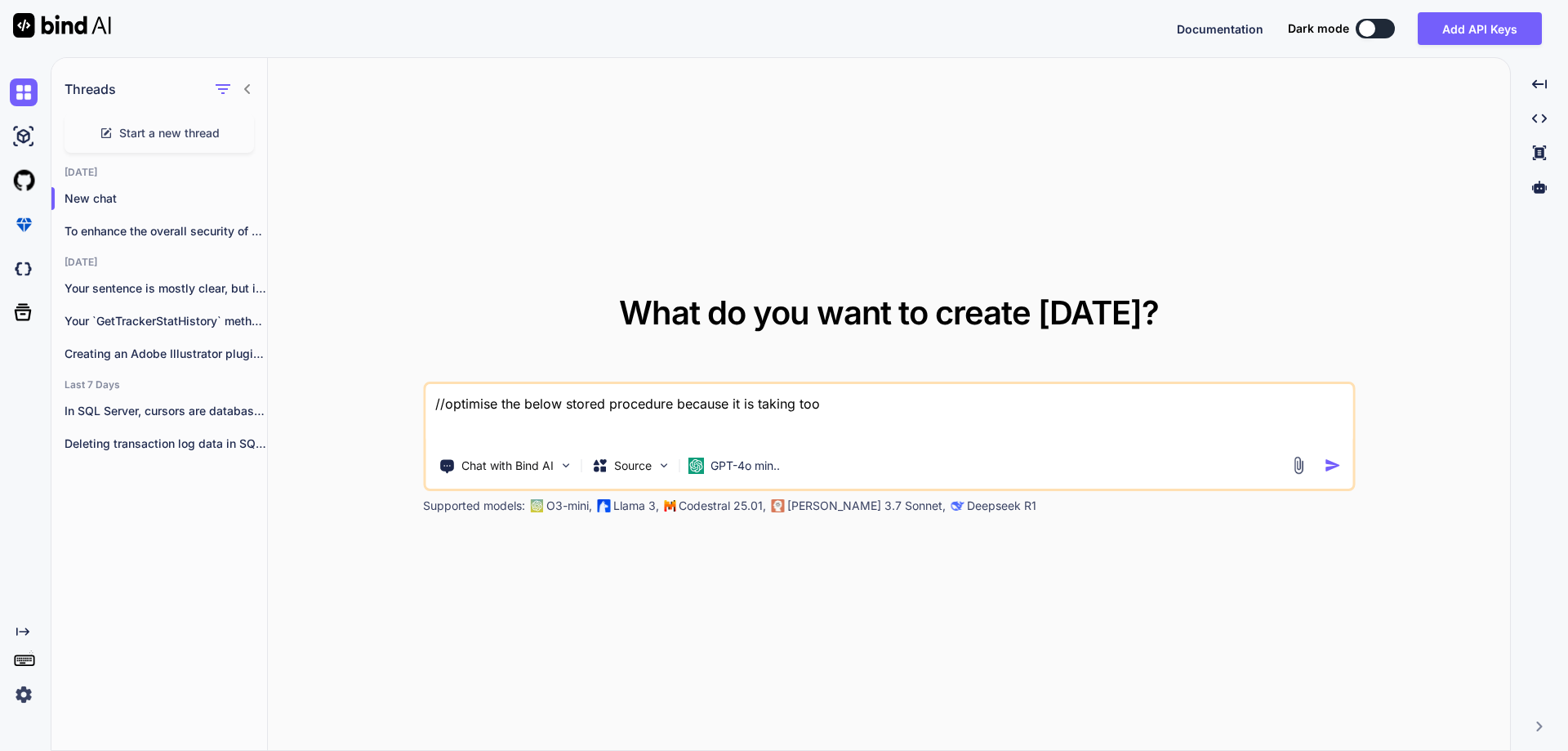
type textarea "//optimise the below stored procedure because it is taking too"
type textarea "x"
type textarea "//optimise the below stored procedure because it is taking too m"
type textarea "x"
type textarea "//optimise the below stored procedure because it is taking too mu"
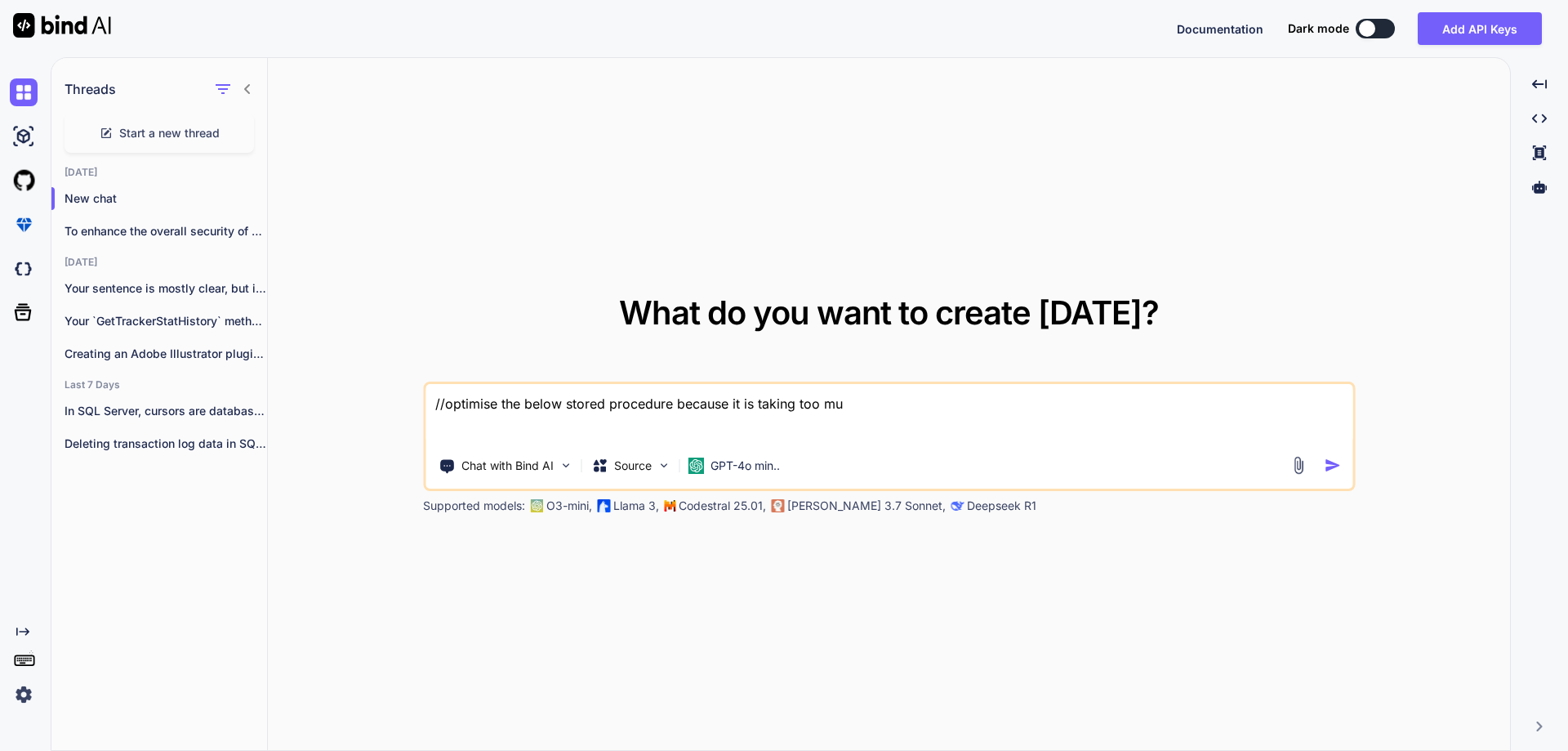
type textarea "x"
type textarea "//optimise the below stored procedure because it is taking too muc"
type textarea "x"
type textarea "//optimise the below stored procedure because it is taking too much"
type textarea "x"
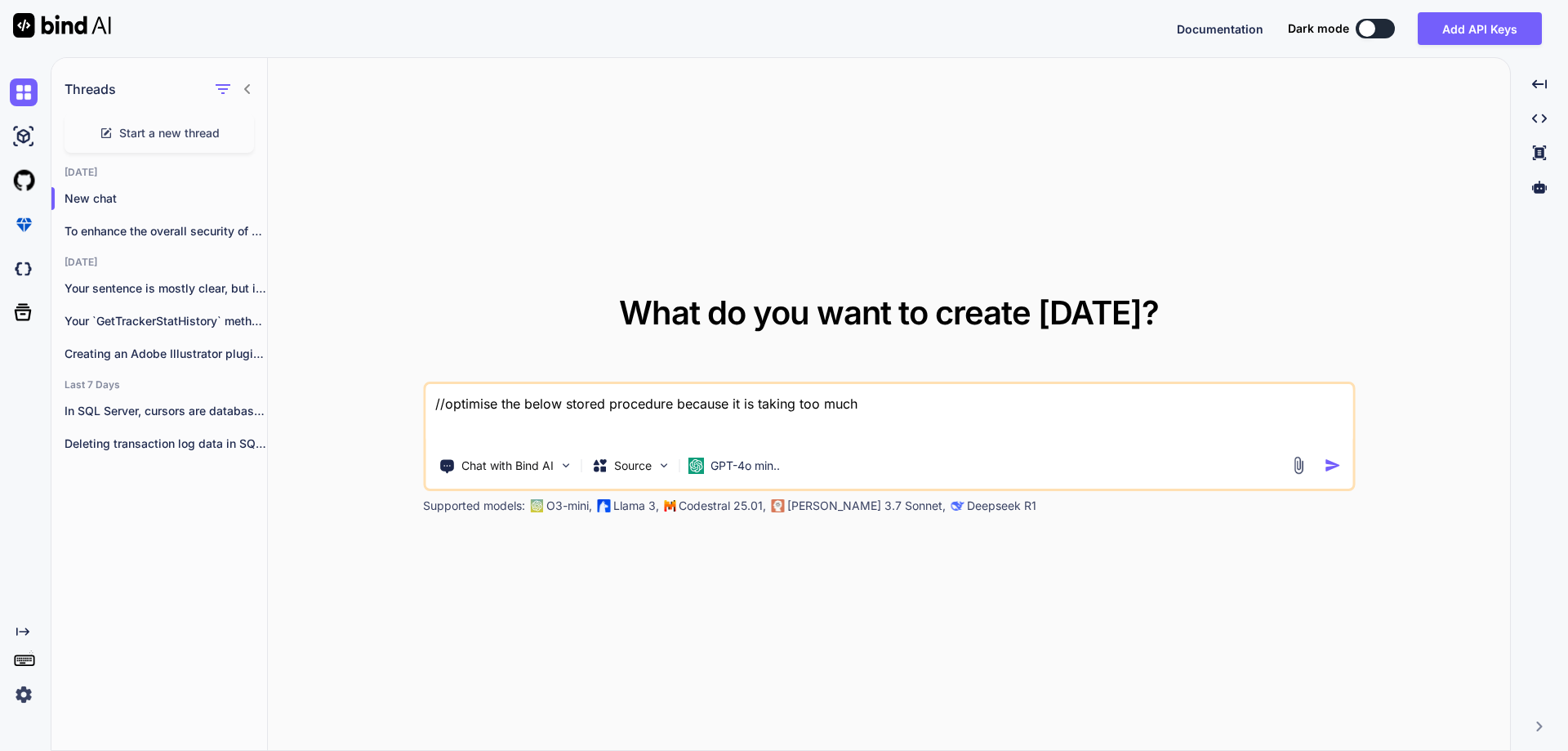
type textarea "//optimise the below stored procedure because it is taking too much"
type textarea "x"
type textarea "//optimise the below stored procedure because it is taking too much t"
type textarea "x"
type textarea "//optimise the below stored procedure because it is taking too much ti"
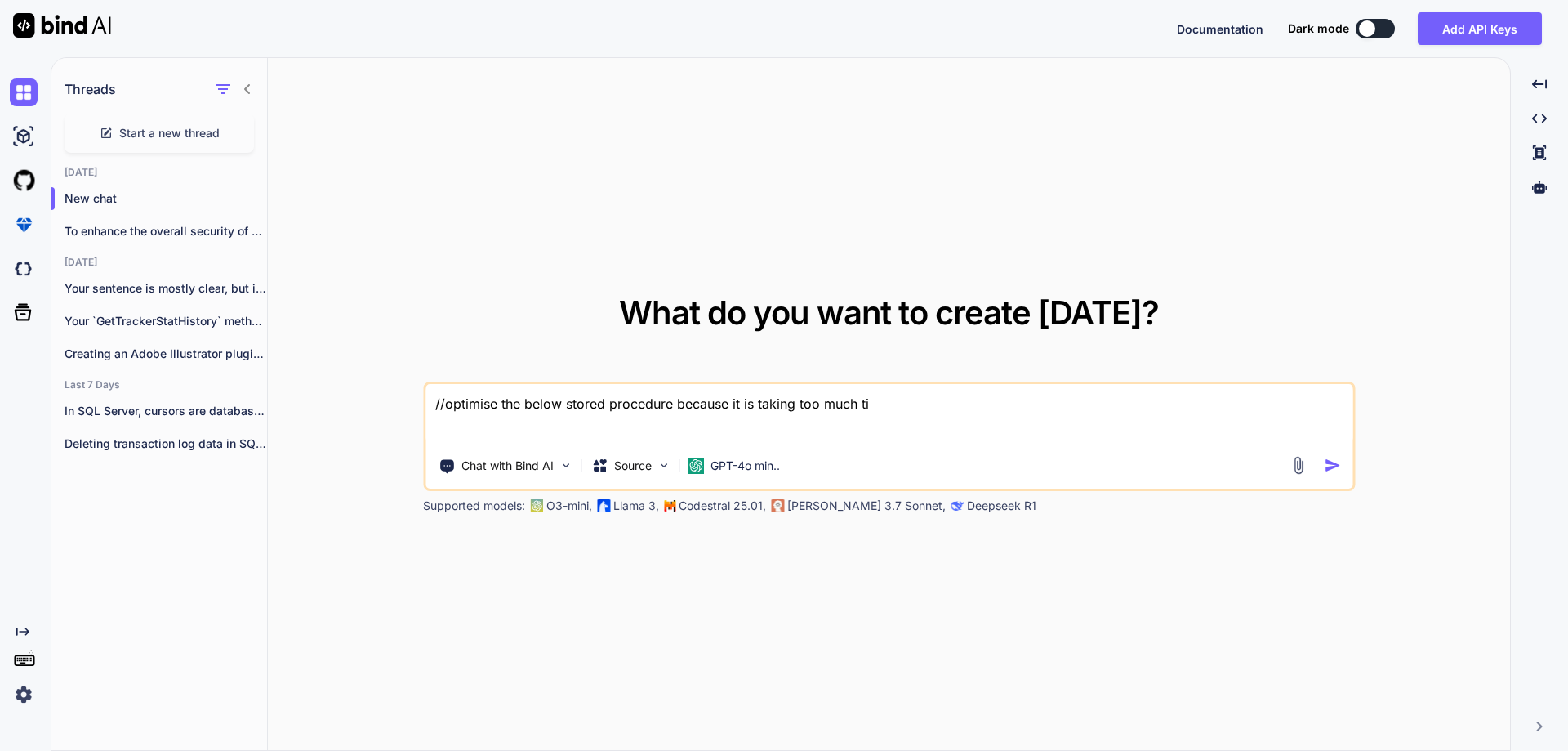
type textarea "x"
type textarea "//optimise the below stored procedure because it is taking too much [PERSON_NAM…"
type textarea "x"
type textarea "//optimise the below stored procedure because it is taking too much time"
type textarea "x"
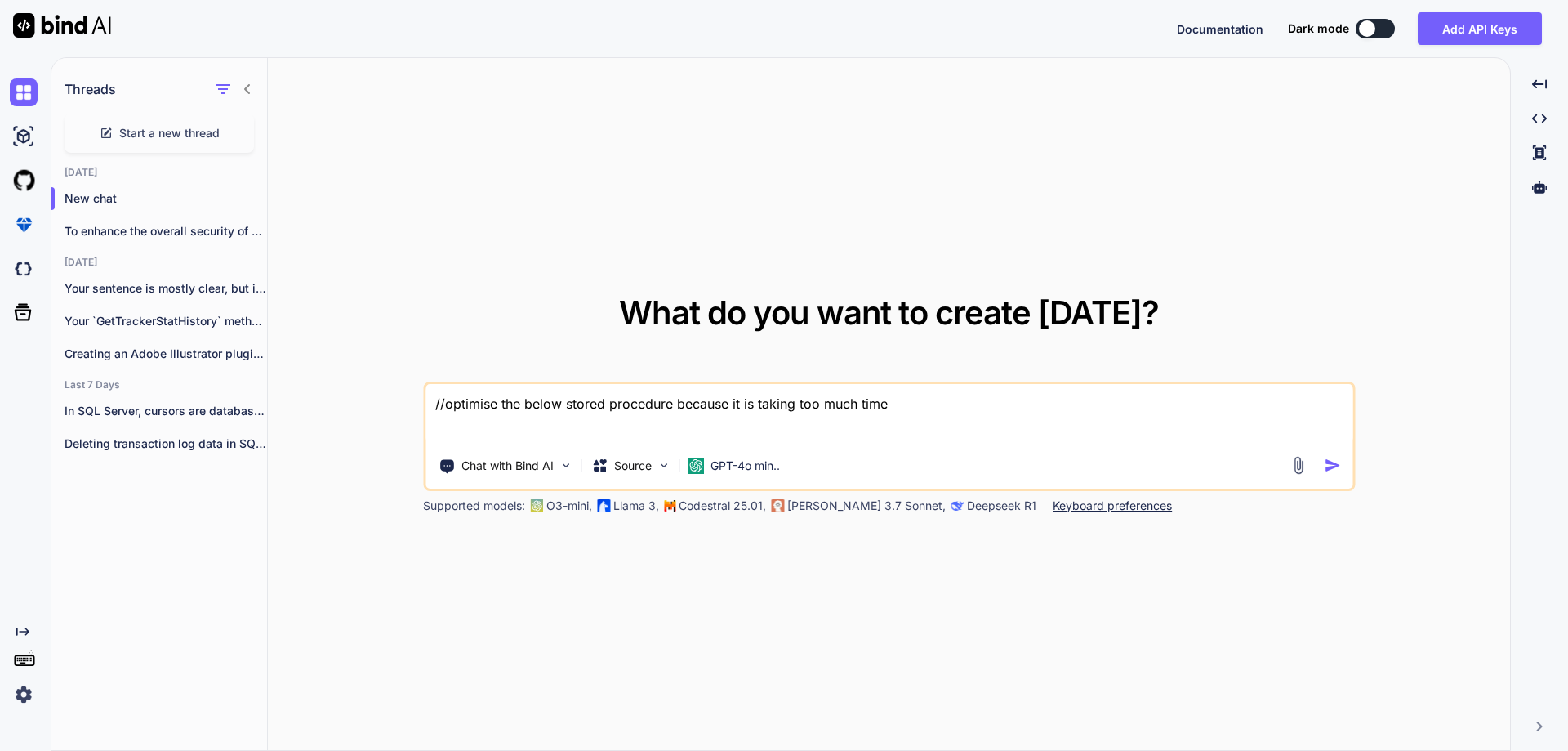
type textarea "//optimise the below stored procedure because it is taking too much time ALTER …"
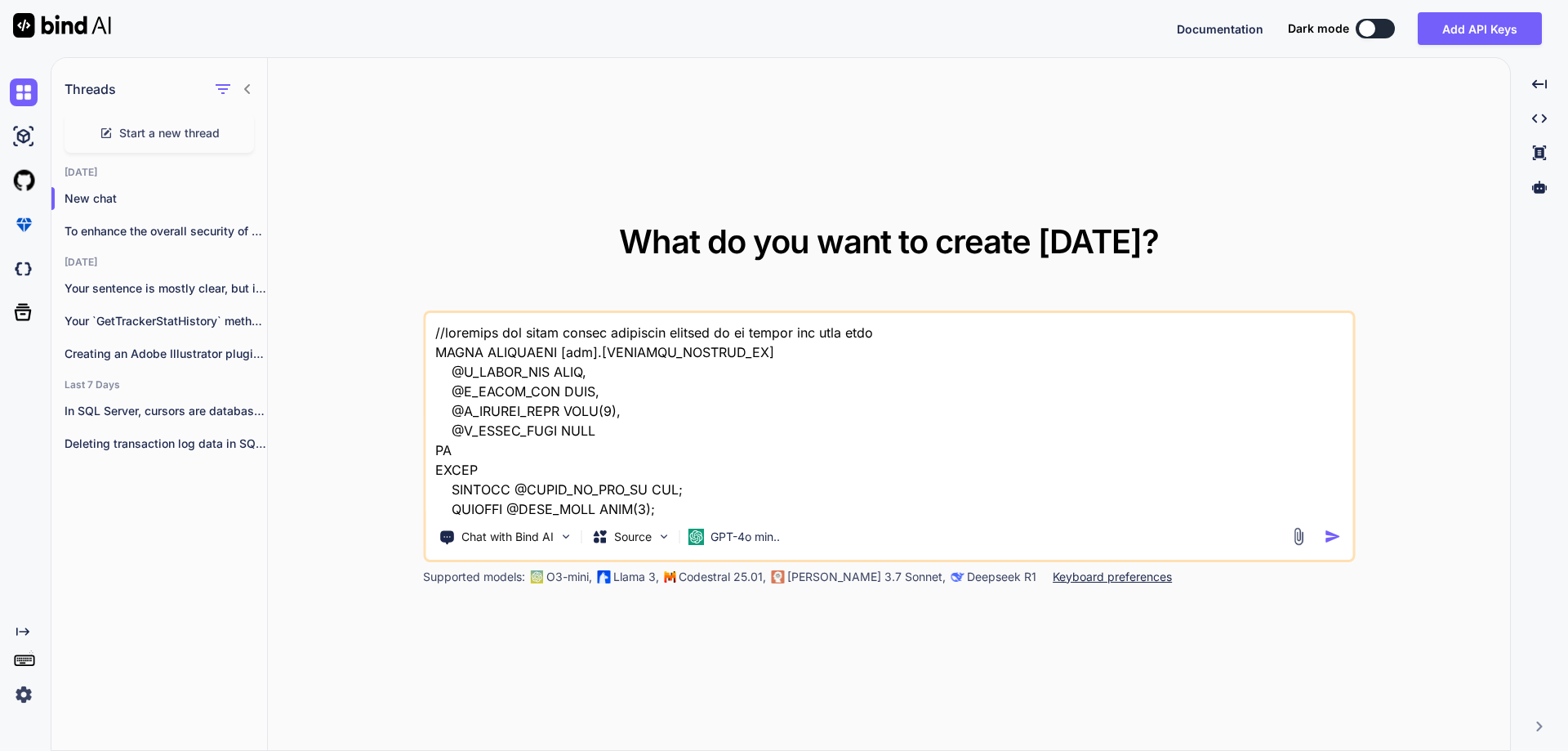
scroll to position [5060, 0]
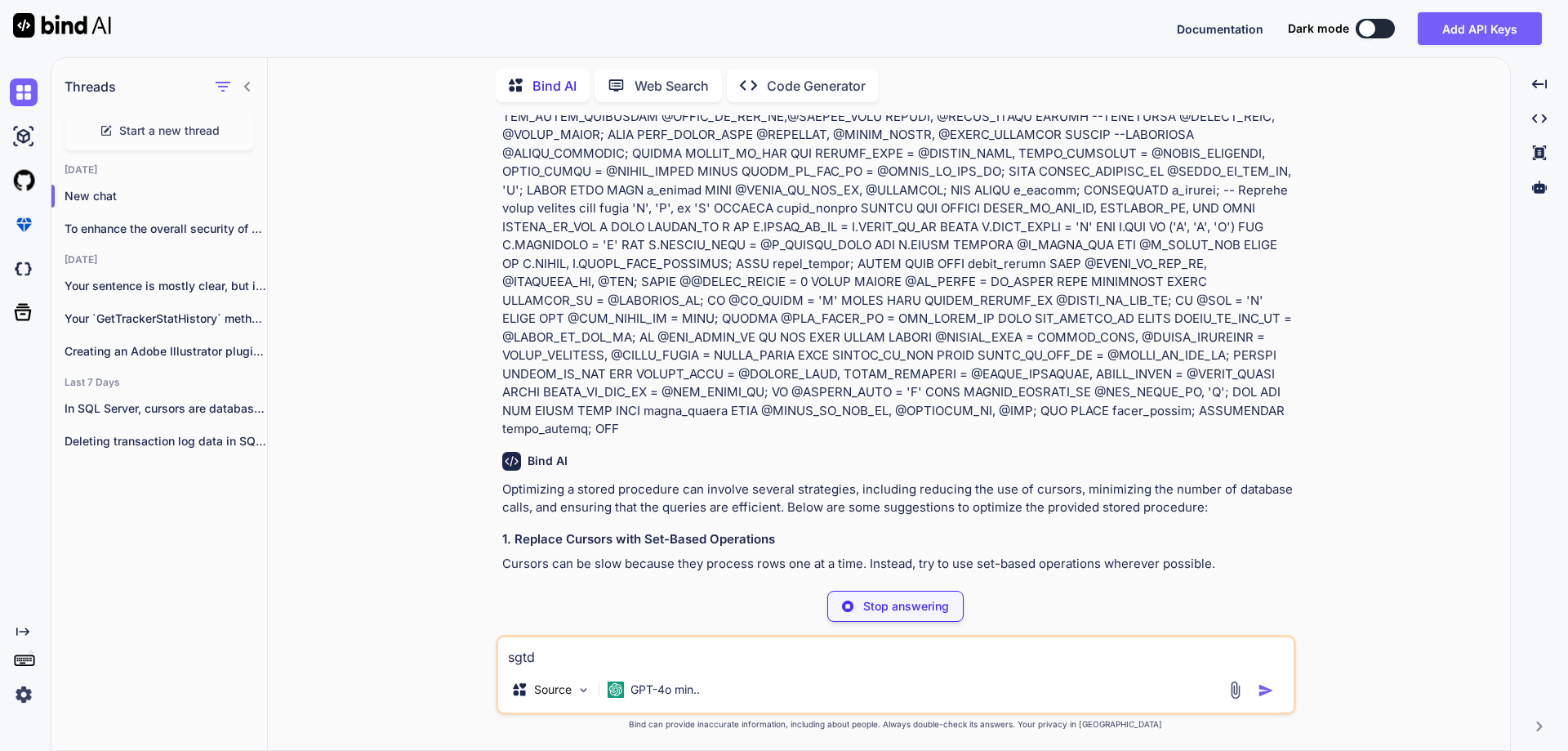
scroll to position [973, 0]
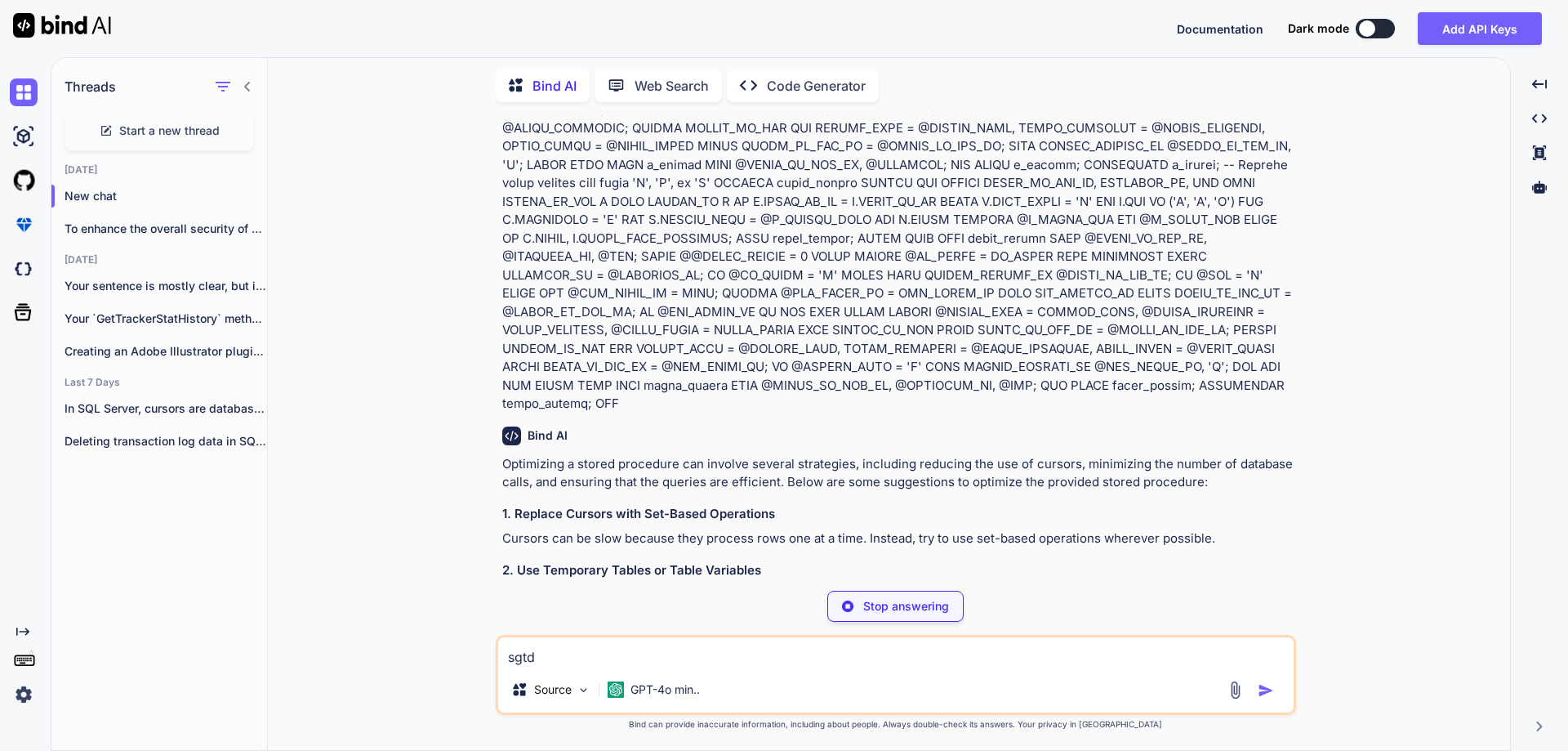
drag, startPoint x: 569, startPoint y: 662, endPoint x: 420, endPoint y: 654, distance: 149.2
click at [420, 654] on div "You Bind AI Optimizing a stored procedure can involve several strategies, inclu…" at bounding box center [895, 432] width 1229 height 635
type textarea "x"
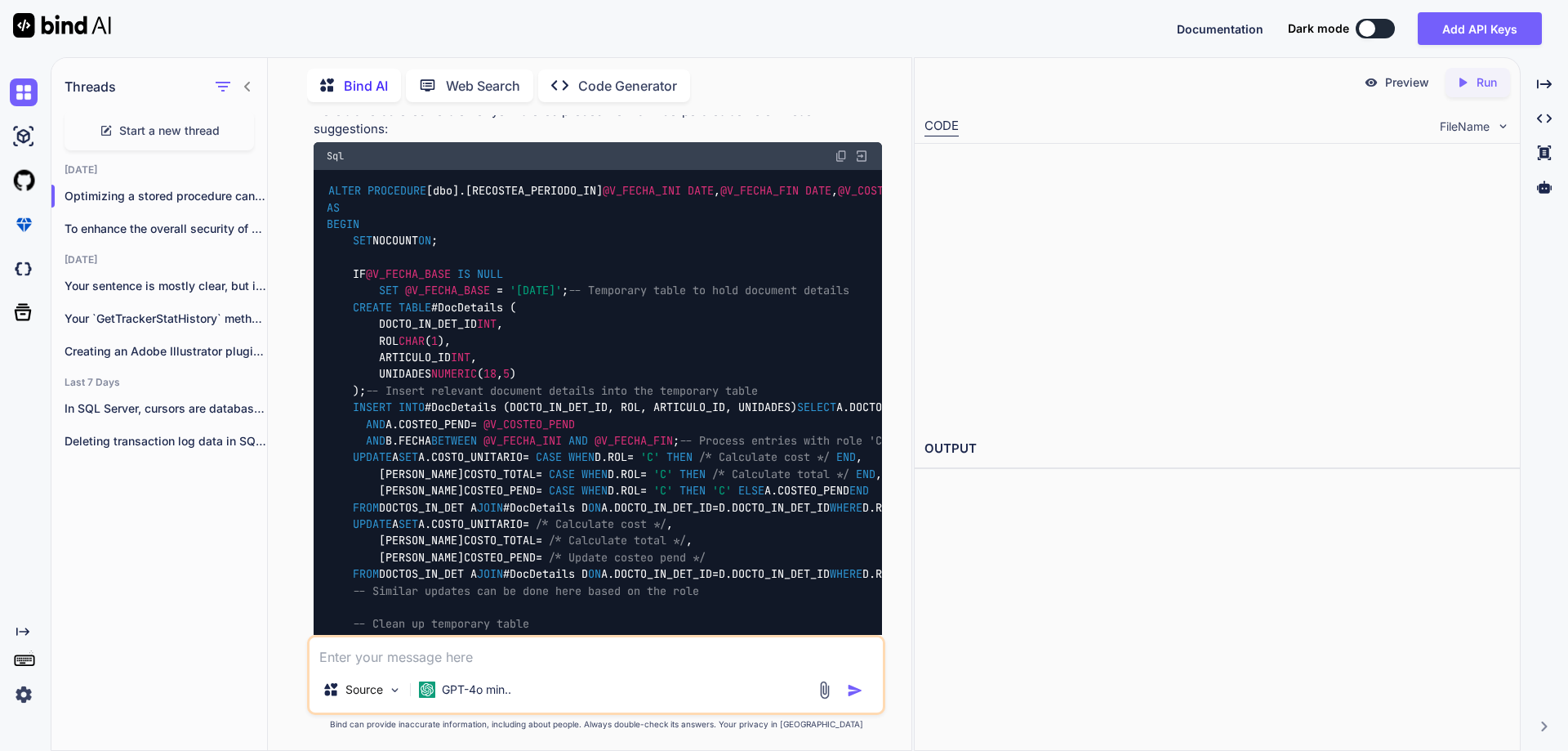
scroll to position [2970, 0]
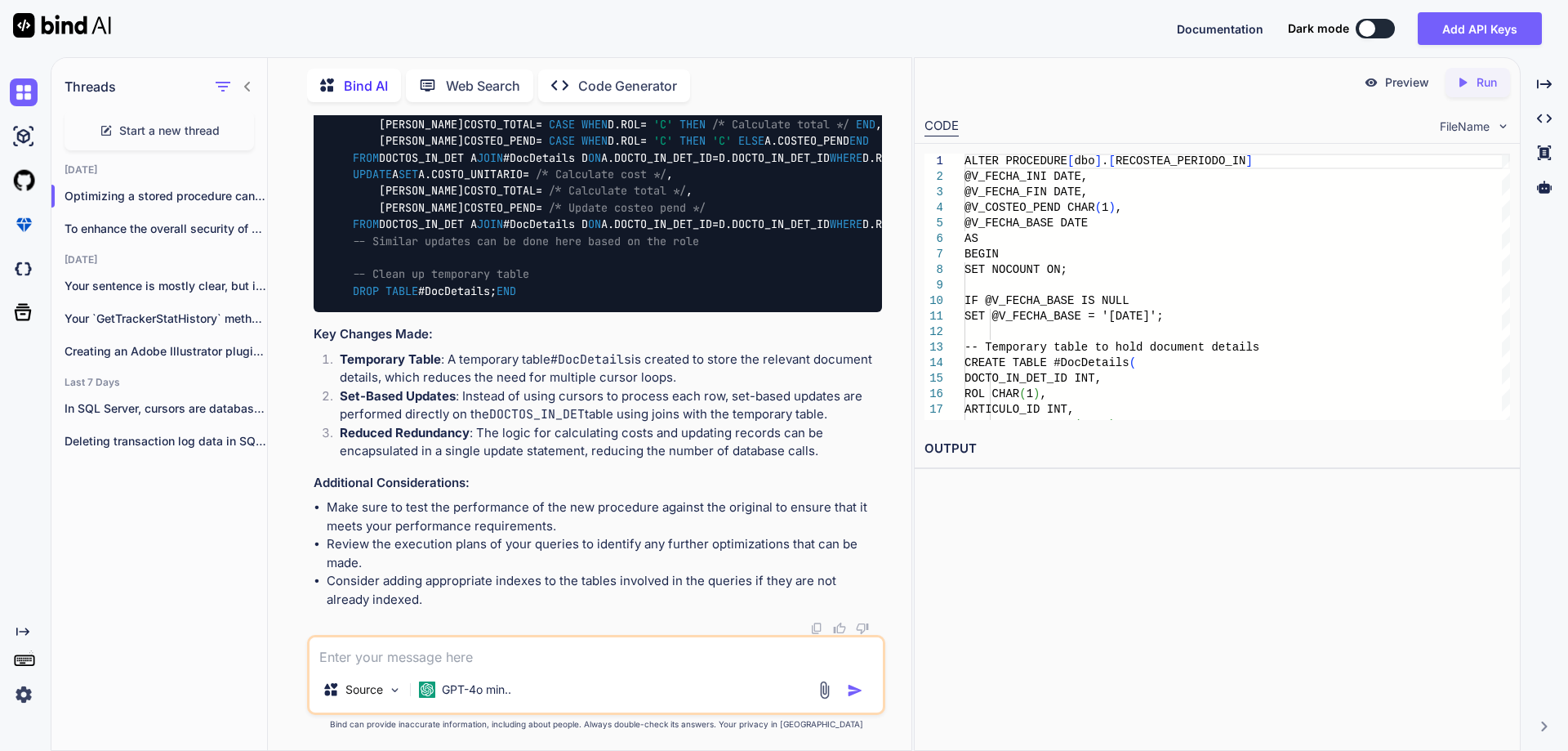
type textarea "x"
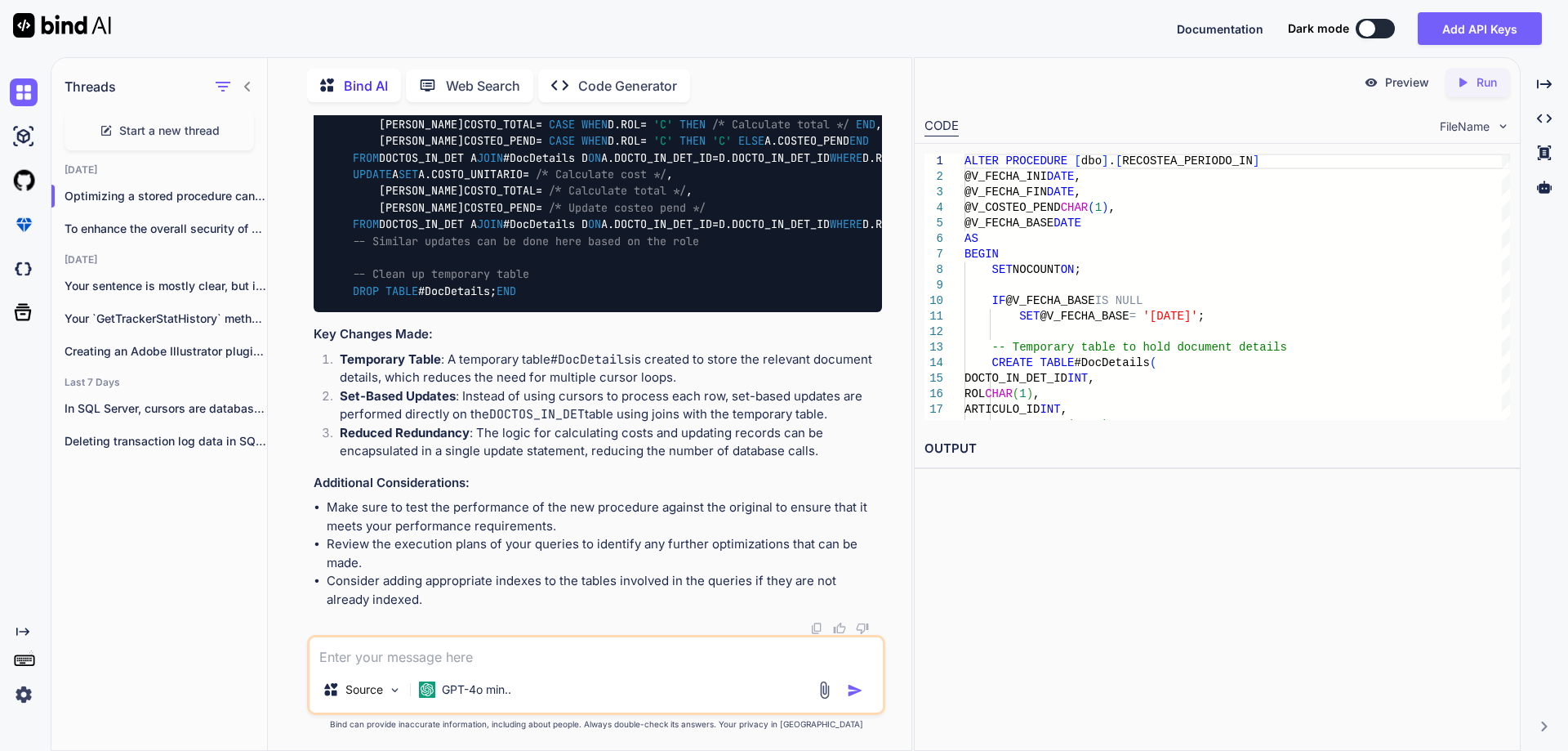
click at [456, 652] on textarea at bounding box center [596, 651] width 573 height 29
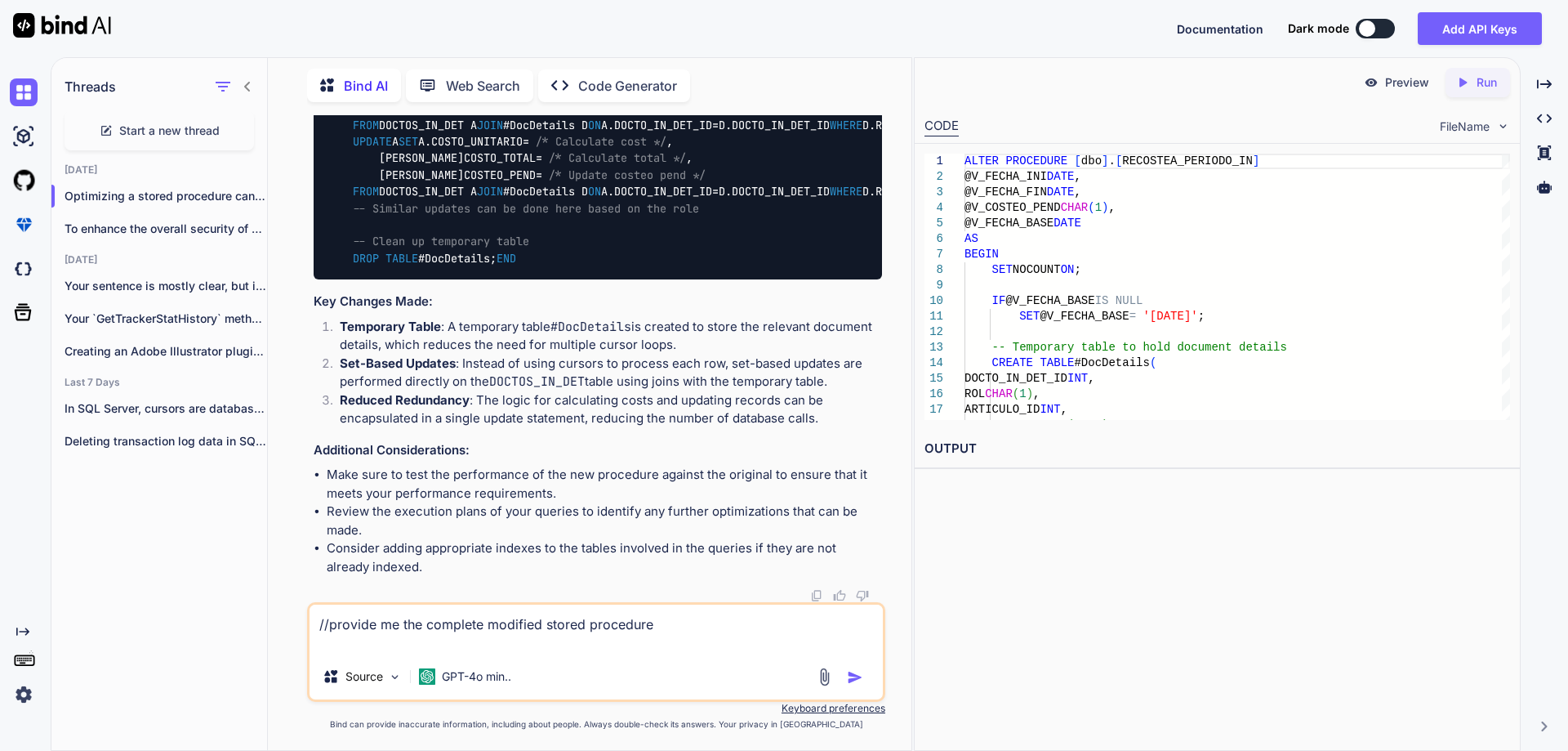
paste textarea "ALTER PROCEDURE [dbo].[RECOSTEA_PERIODO_IN] @V_FECHA_INI DATE, @V_FECHA_FIN DAT…"
type textarea "//provide me the complete modified stored procedure ALTER PROCEDURE [dbo].[RECO…"
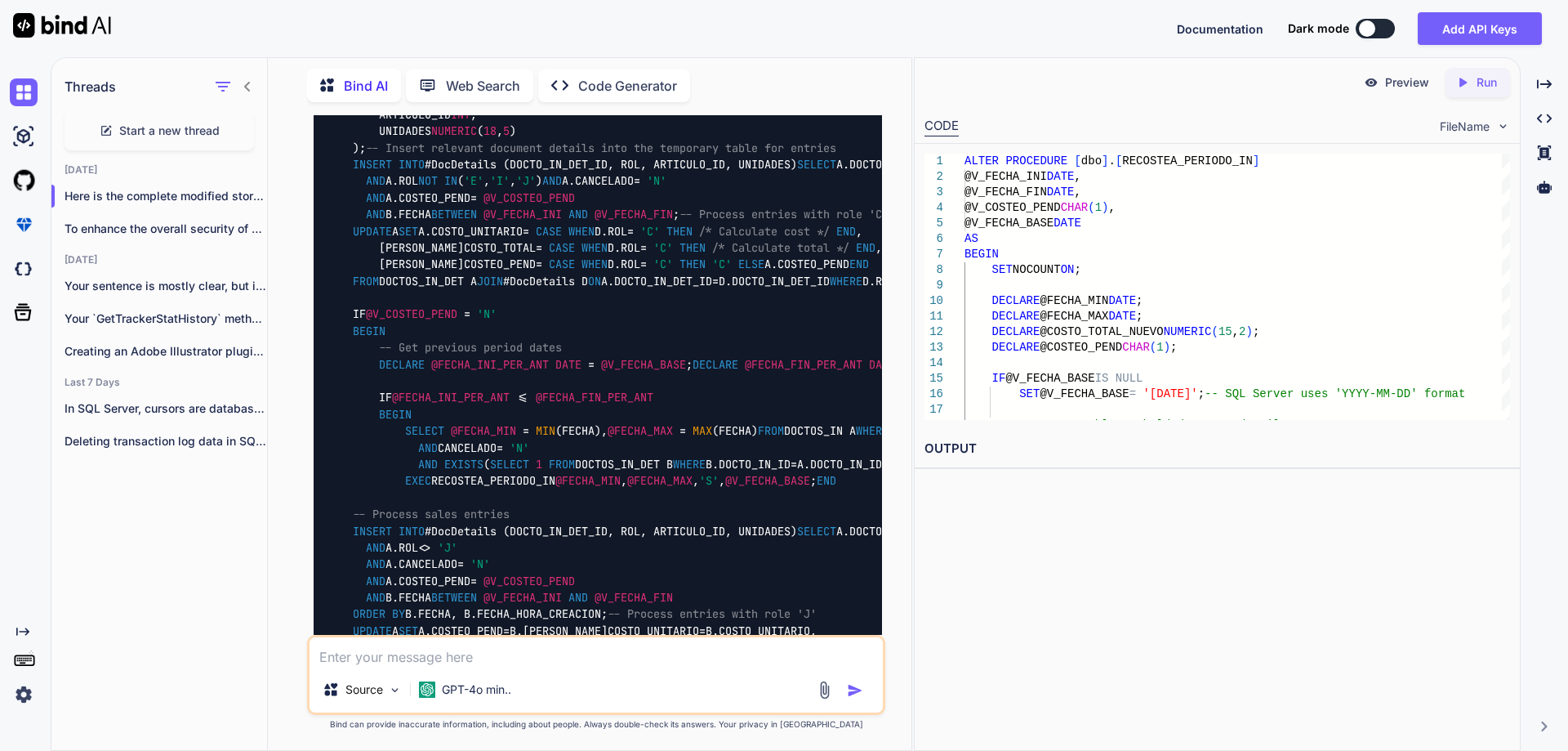
scroll to position [5237, 0]
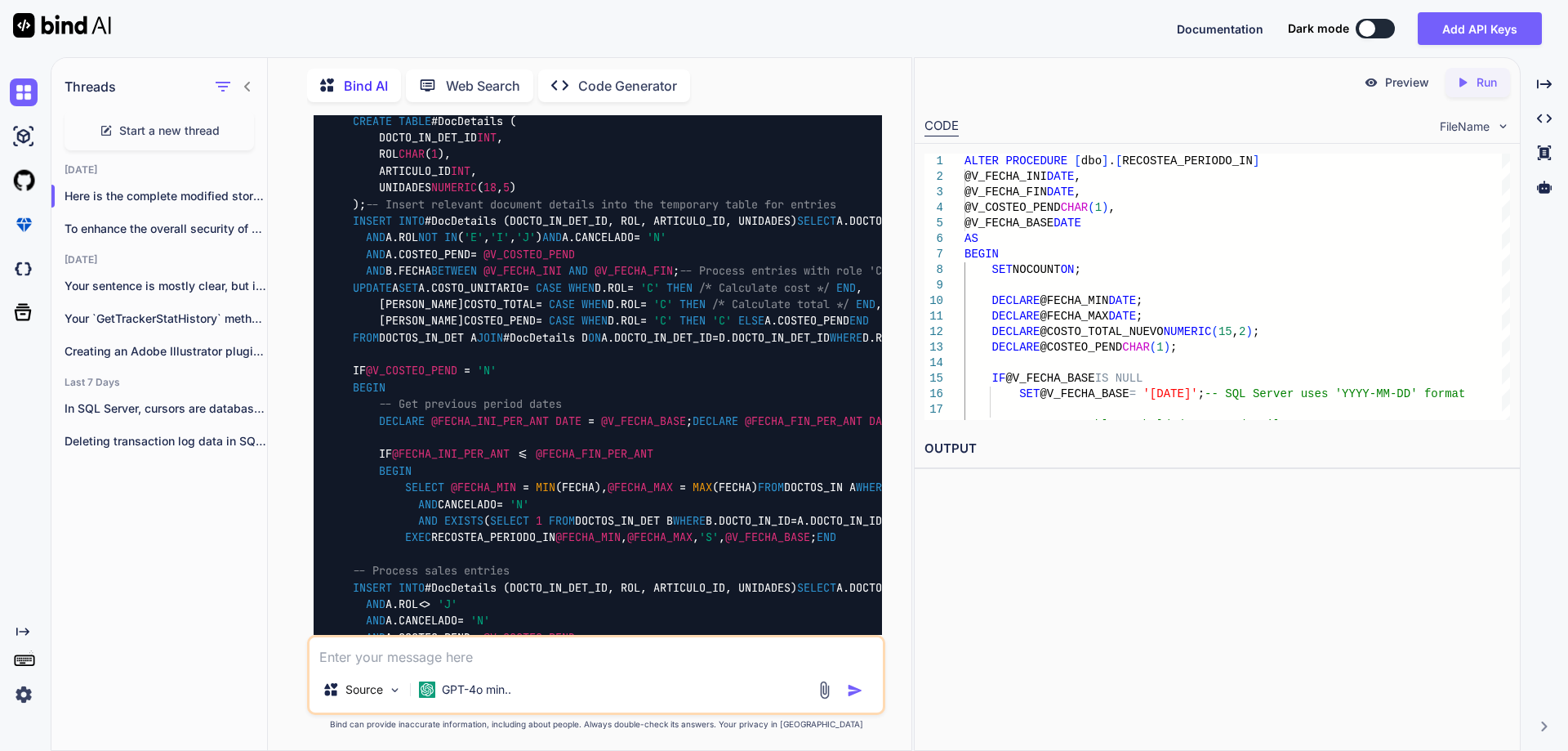
click at [373, 655] on textarea at bounding box center [596, 651] width 573 height 29
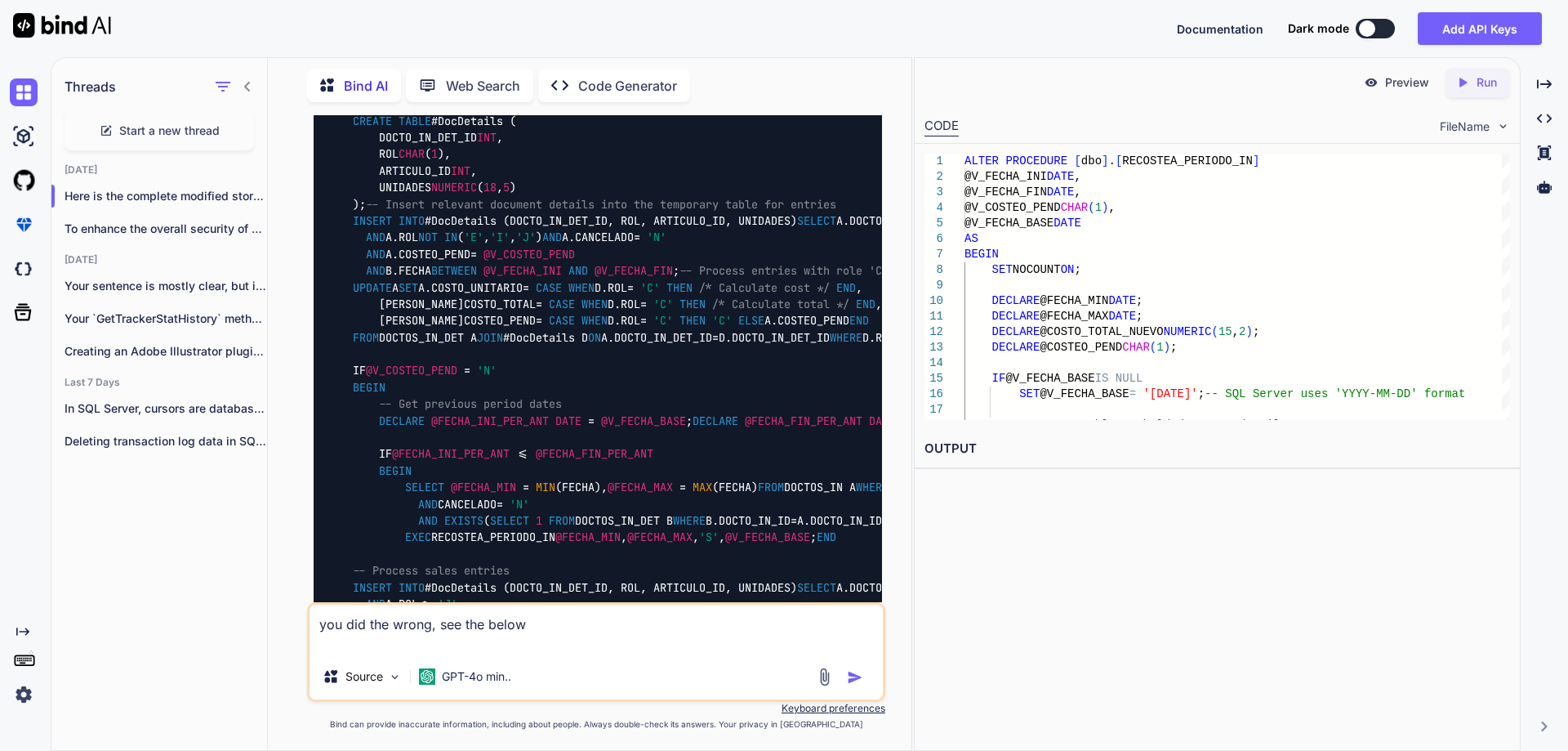
paste textarea "-- Process entries with role 'J' UPDATE A SET A.COSTEO_PEND = B.[PERSON_NAME]CO…"
type textarea "you did the wrong, see the below -- Process entries with role 'J' UPDATE A SET …"
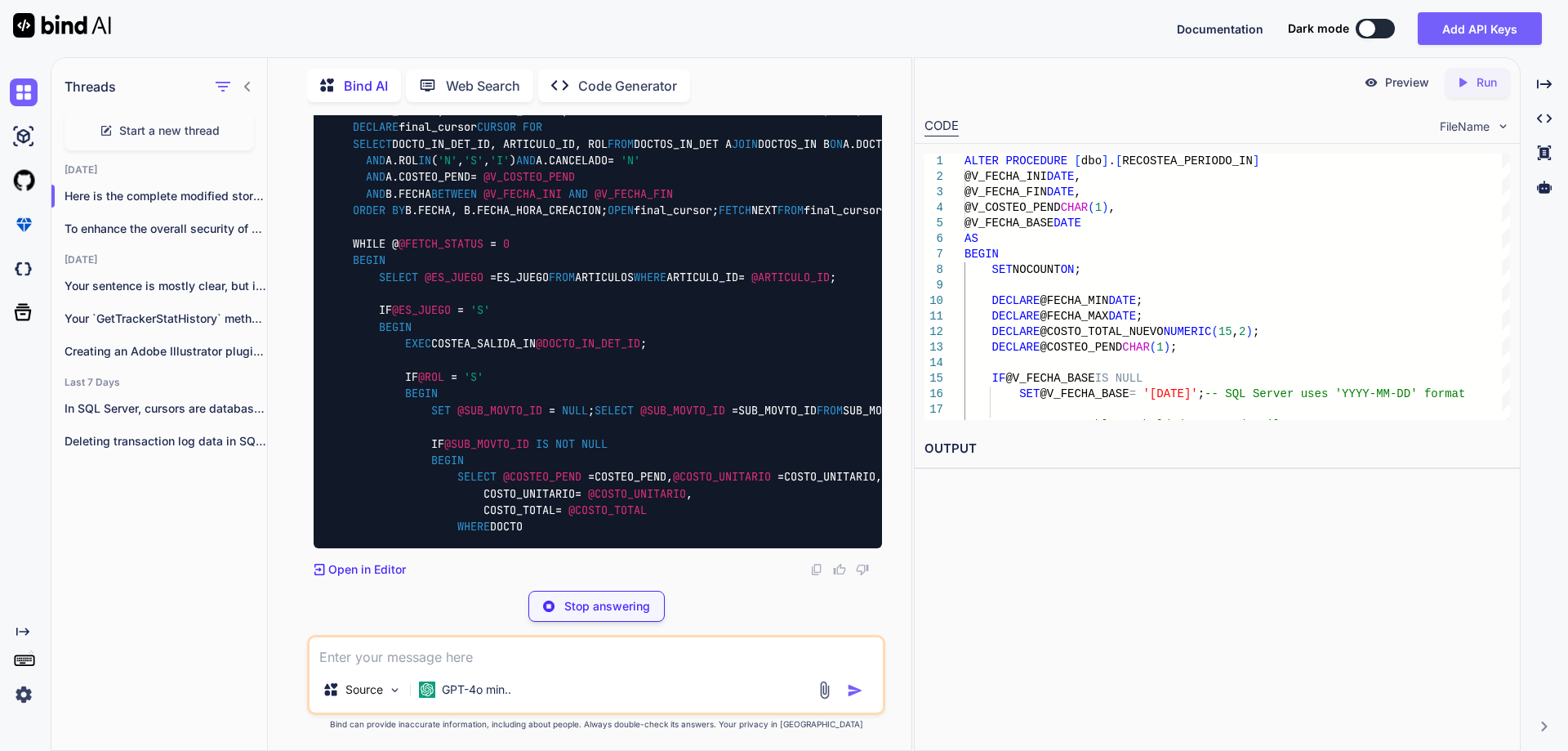
scroll to position [10733, 0]
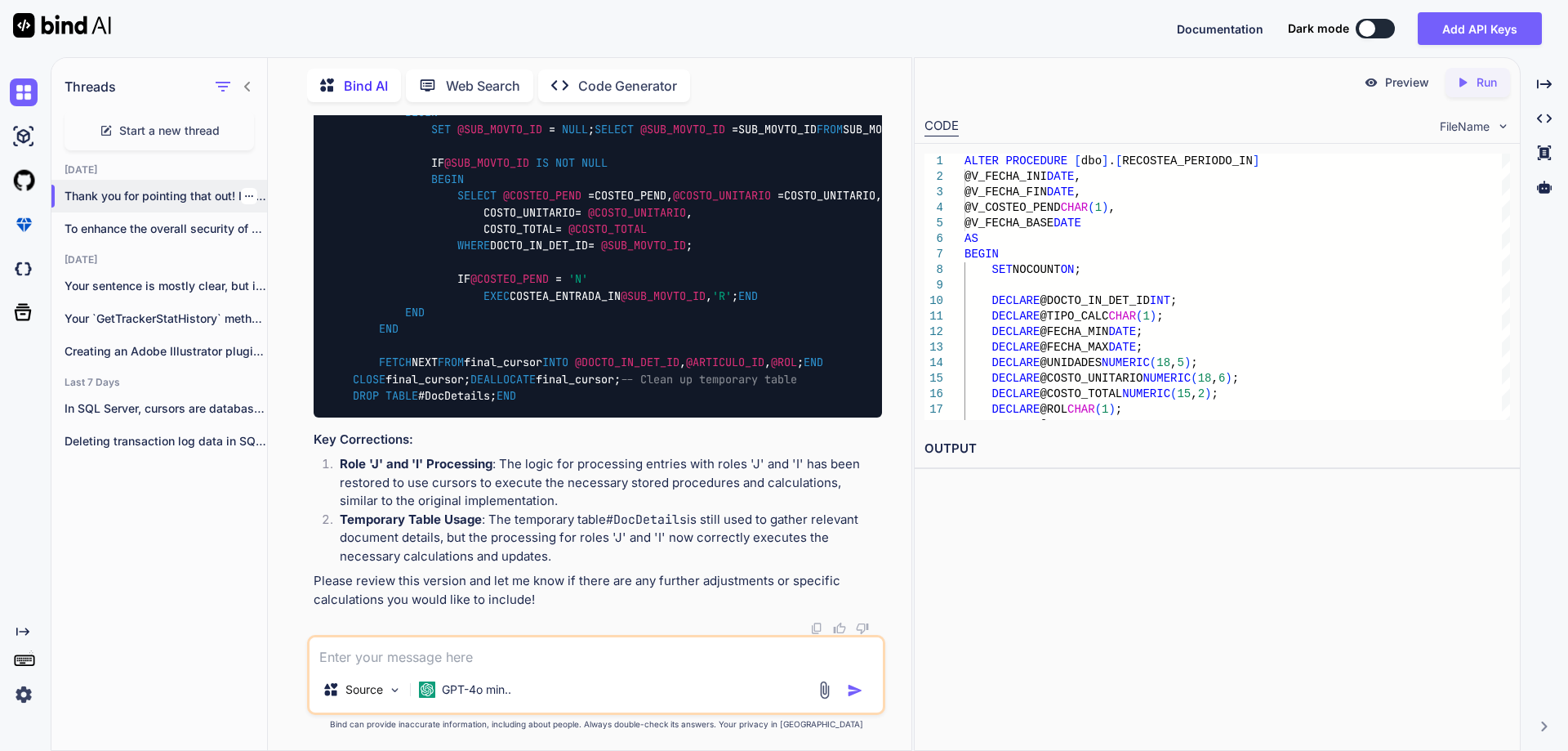
click at [249, 188] on div at bounding box center [249, 196] width 16 height 16
click at [245, 193] on icon "button" at bounding box center [249, 196] width 10 height 10
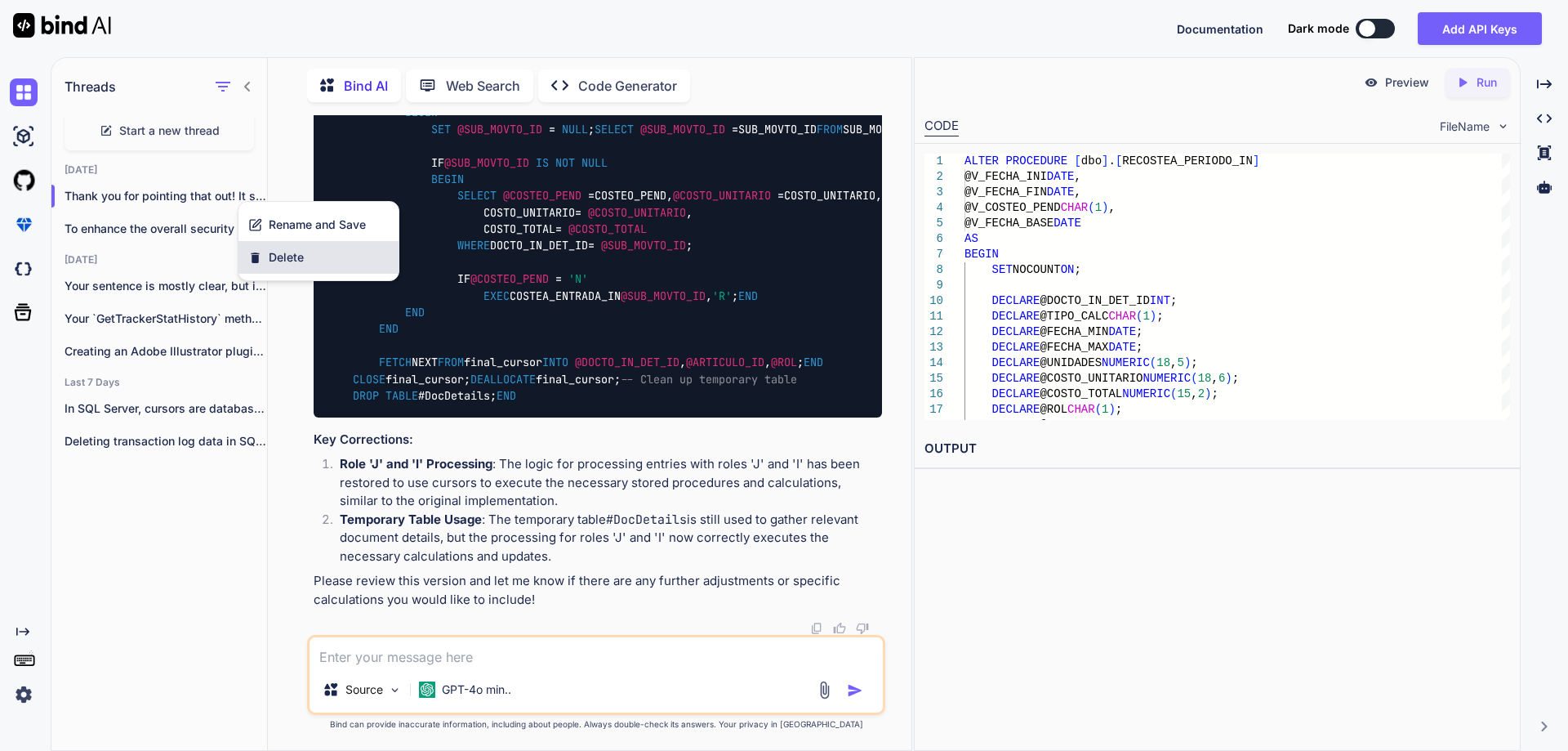
click at [291, 253] on span "Delete" at bounding box center [286, 257] width 35 height 16
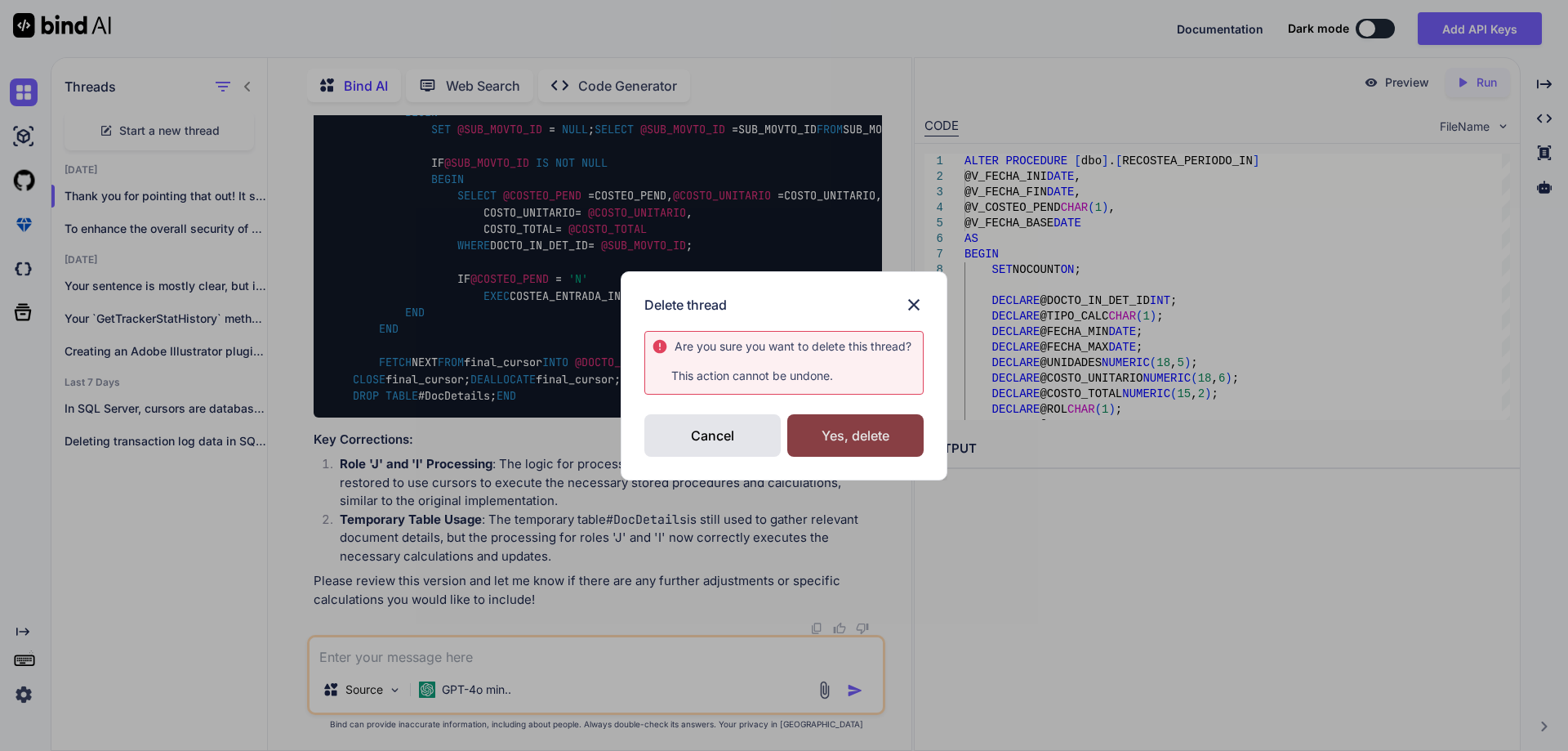
click at [871, 441] on div "Yes, delete" at bounding box center [855, 435] width 137 height 43
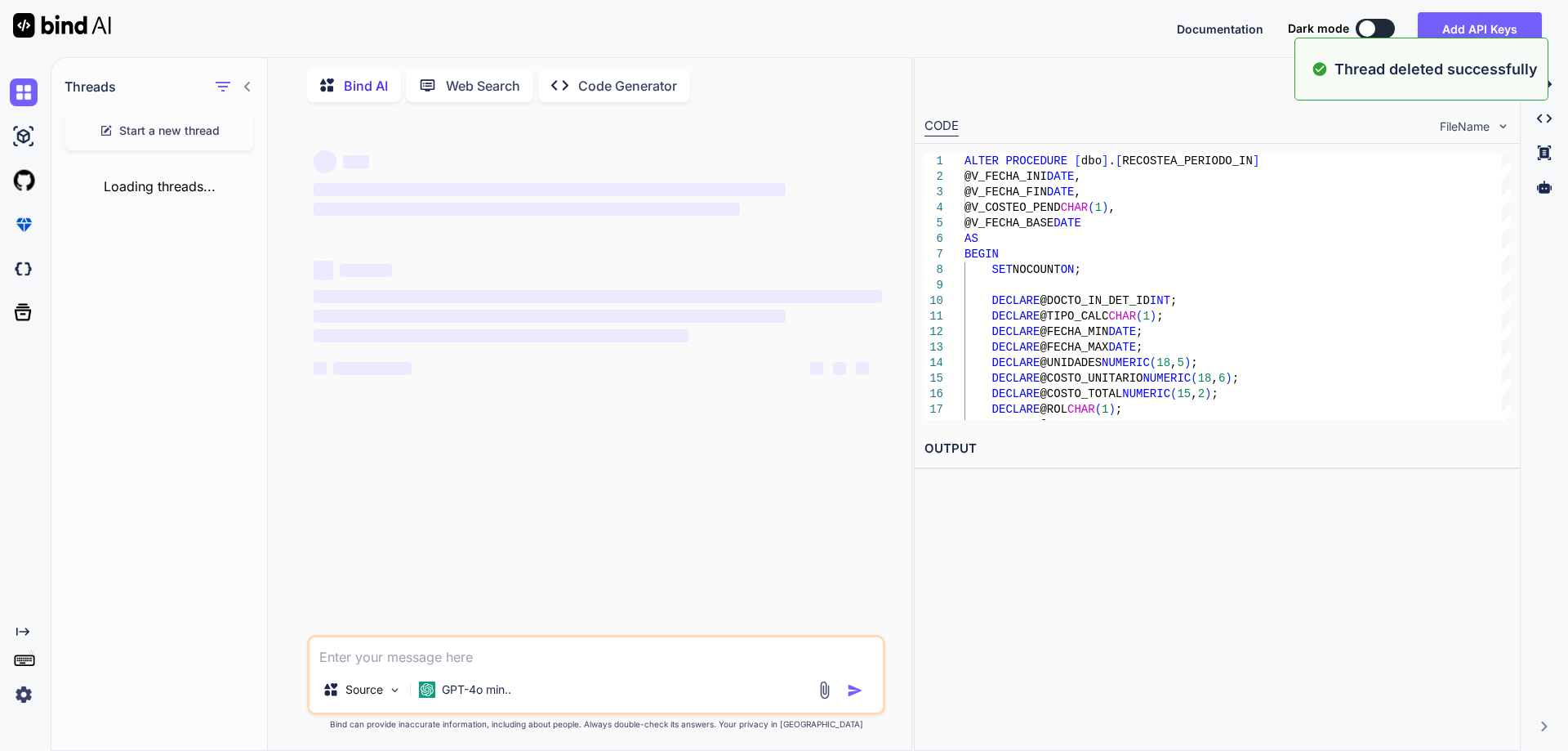
scroll to position [0, 0]
